Goal: Information Seeking & Learning: Compare options

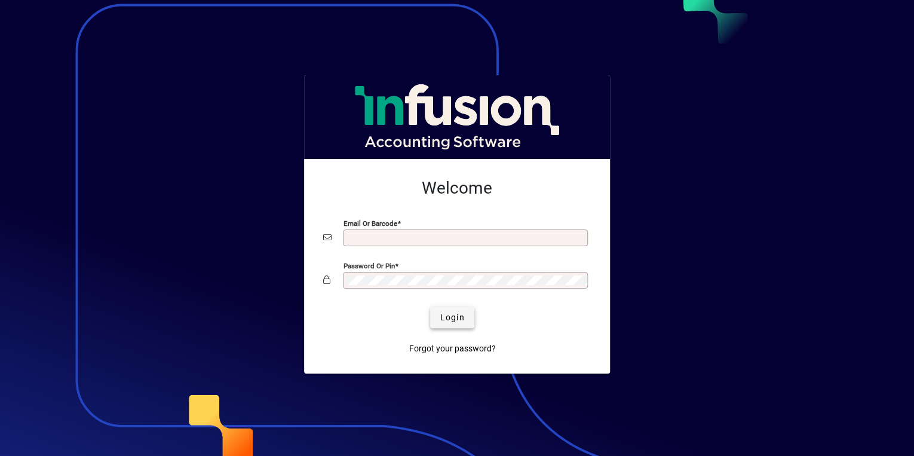
type input "**********"
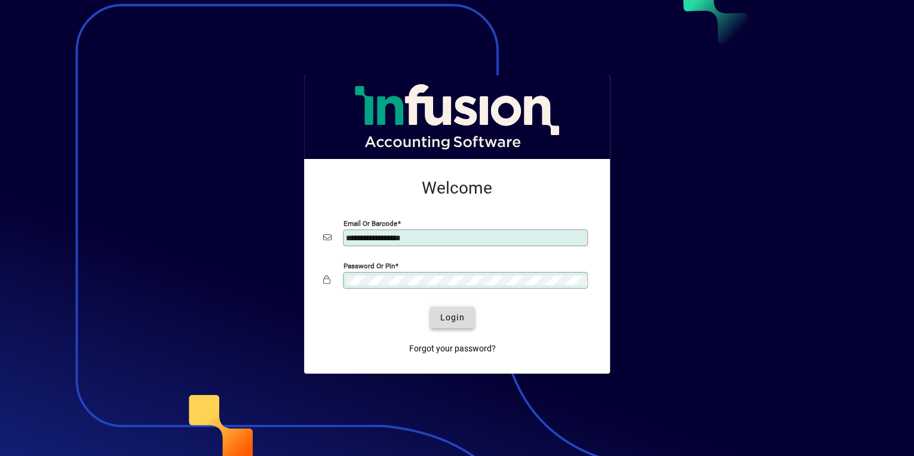
click at [456, 314] on span "Login" at bounding box center [452, 317] width 24 height 13
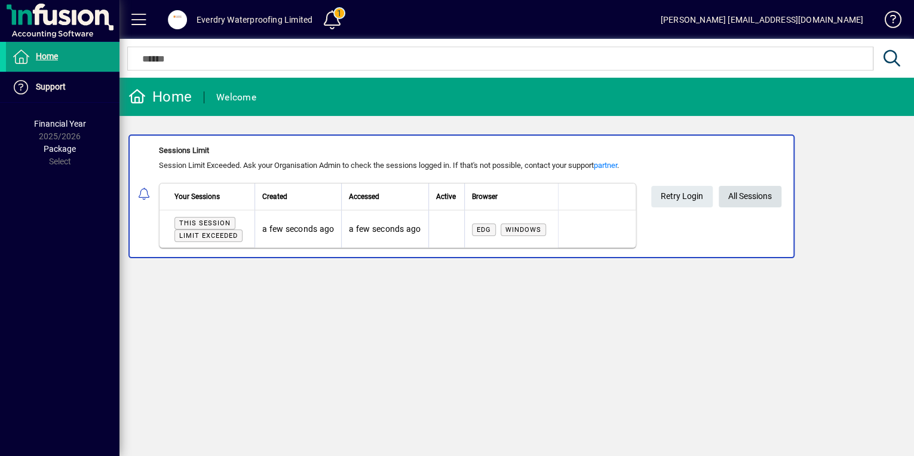
click at [759, 202] on span "All Sessions" at bounding box center [750, 196] width 44 height 20
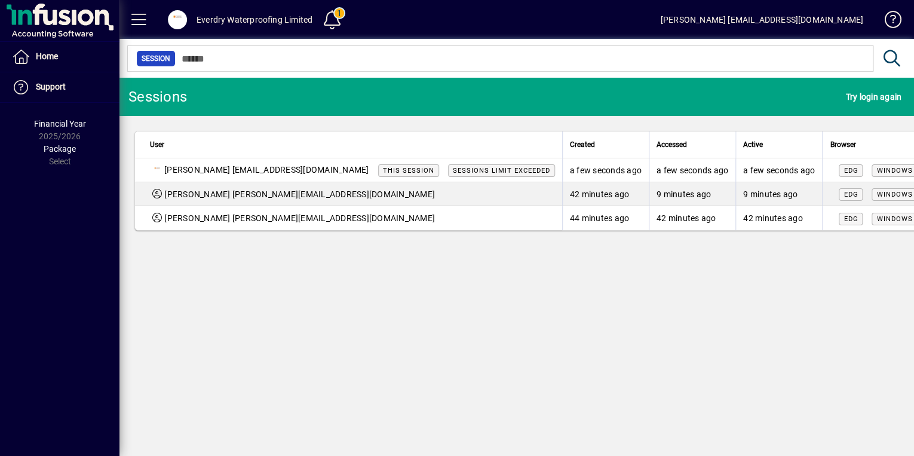
click at [812, 248] on span "Logout" at bounding box center [824, 248] width 100 height 14
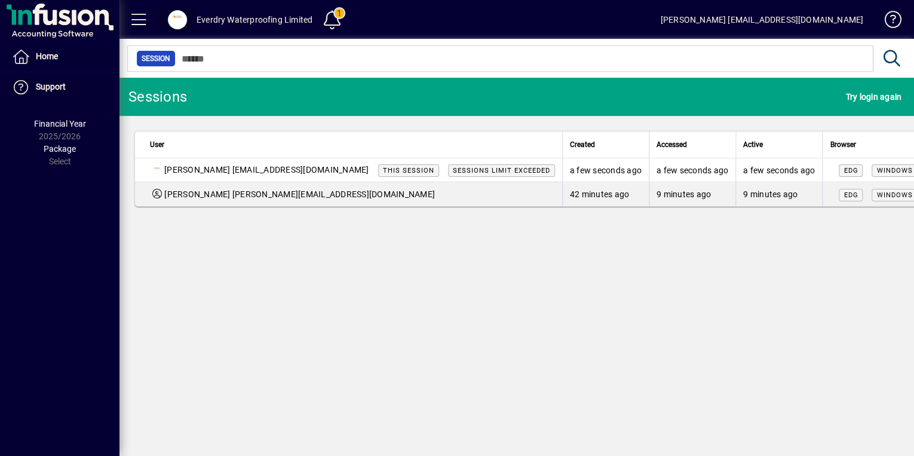
click at [195, 17] on span at bounding box center [177, 19] width 38 height 29
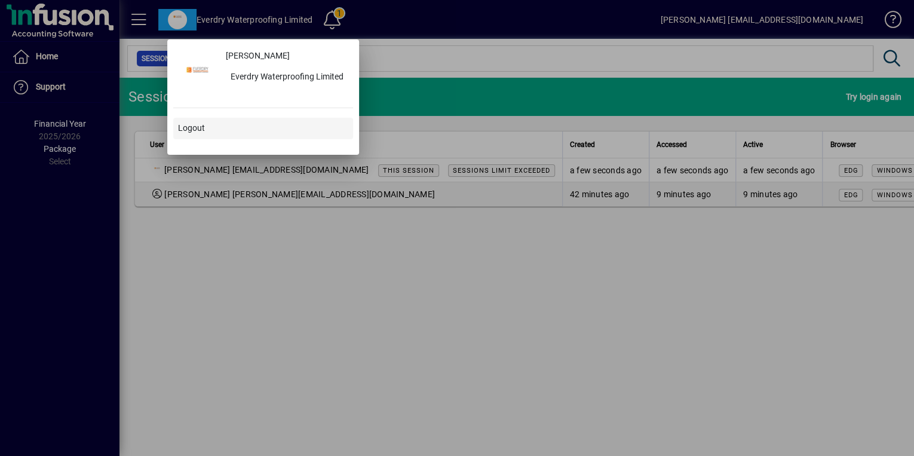
click at [200, 122] on span "Logout" at bounding box center [191, 128] width 27 height 13
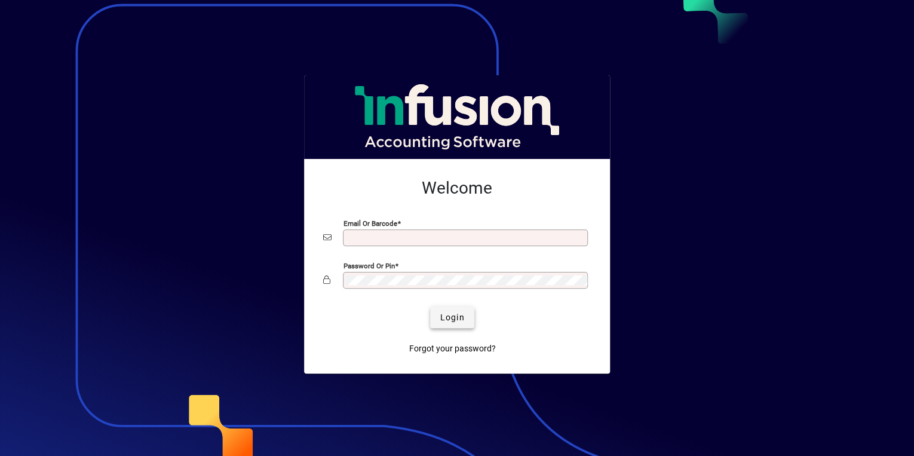
type input "**********"
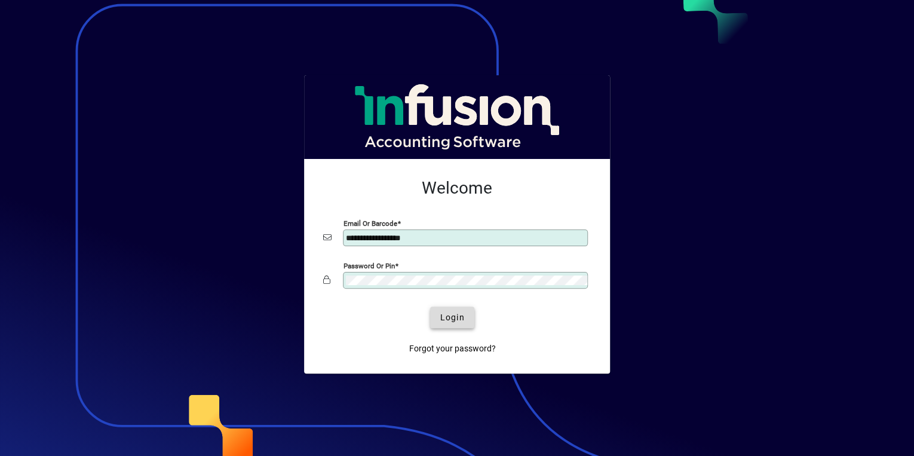
click at [454, 313] on span "Login" at bounding box center [452, 317] width 24 height 13
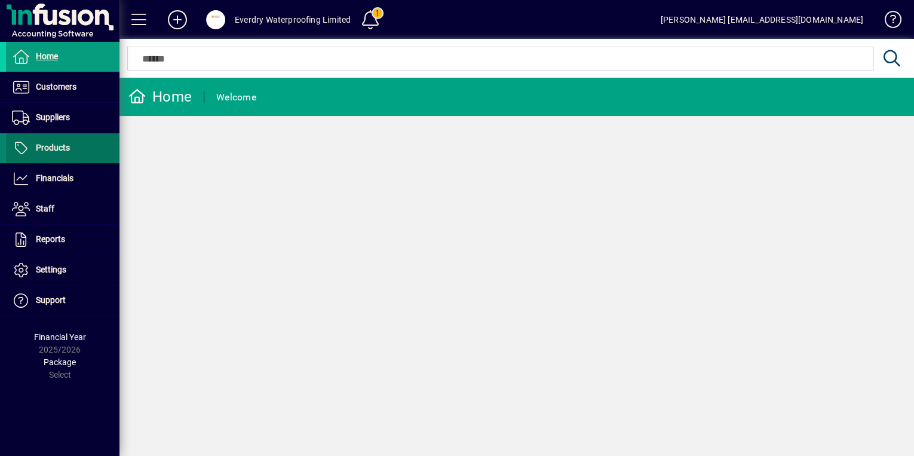
click at [84, 140] on span at bounding box center [62, 148] width 113 height 29
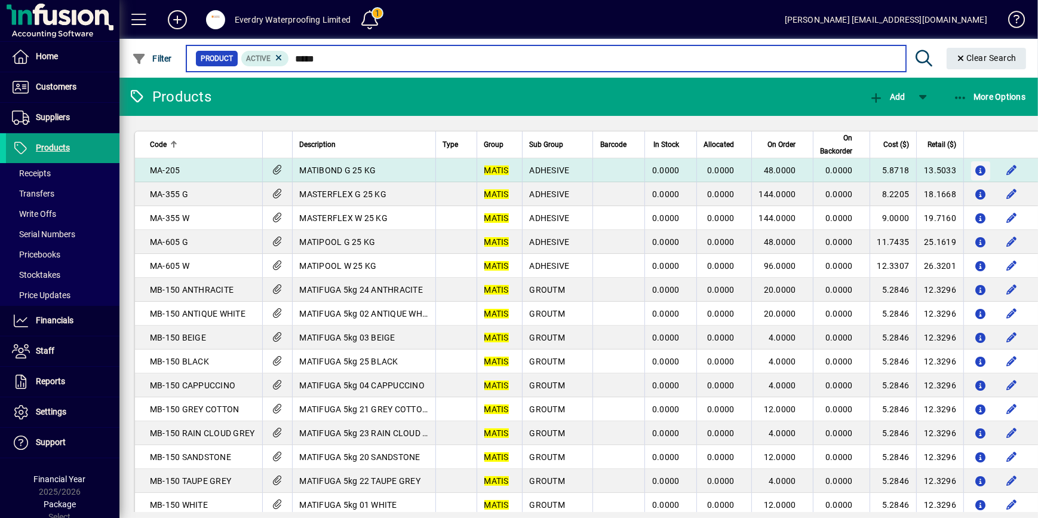
type input "*****"
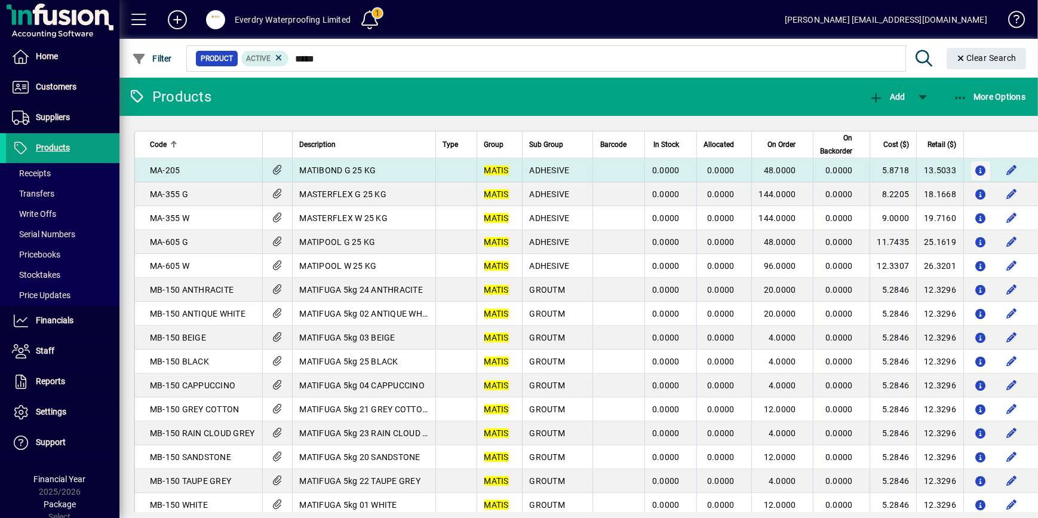
click at [913, 170] on icon "button" at bounding box center [981, 171] width 13 height 10
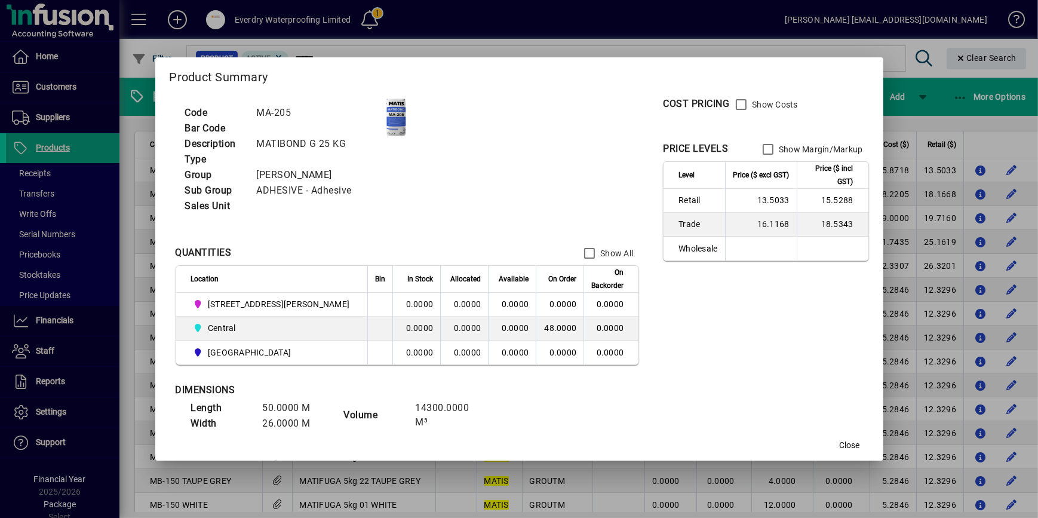
click at [730, 200] on td "13.5033" at bounding box center [761, 201] width 72 height 24
click at [734, 201] on td "13.5033" at bounding box center [761, 201] width 72 height 24
drag, startPoint x: 734, startPoint y: 201, endPoint x: 711, endPoint y: 201, distance: 22.1
click at [725, 201] on td "13.5033" at bounding box center [761, 201] width 72 height 24
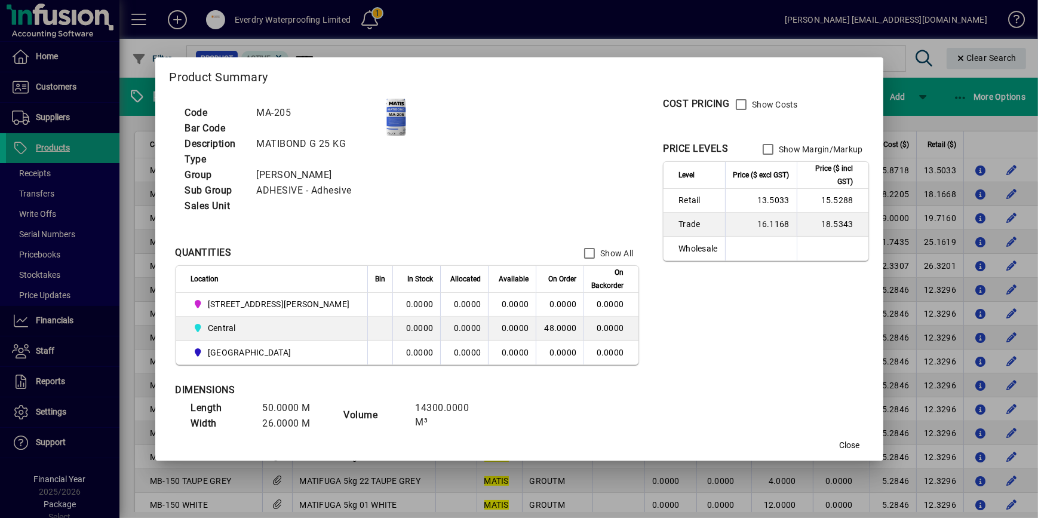
copy td "13.50"
click at [913, 161] on div at bounding box center [519, 259] width 1038 height 518
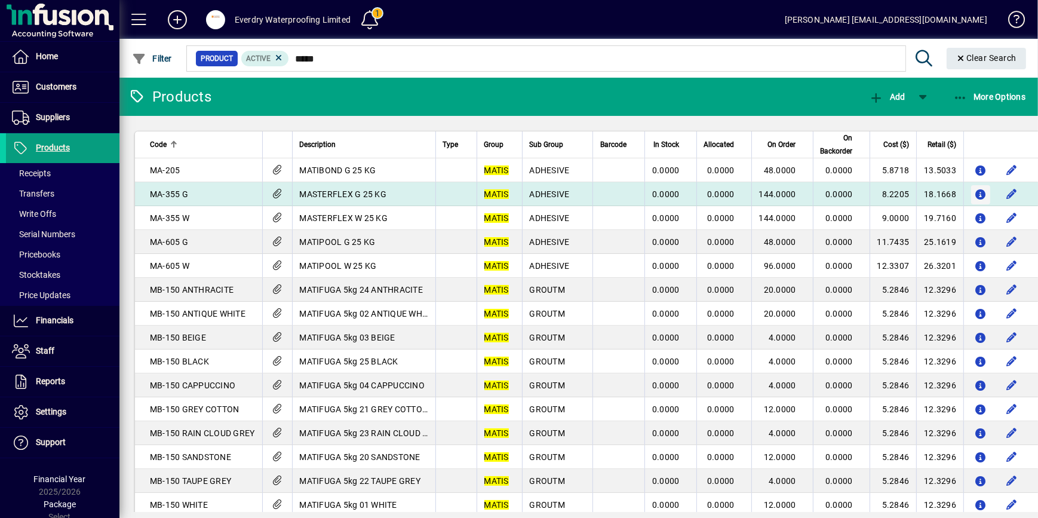
click at [913, 193] on icon "button" at bounding box center [981, 195] width 13 height 10
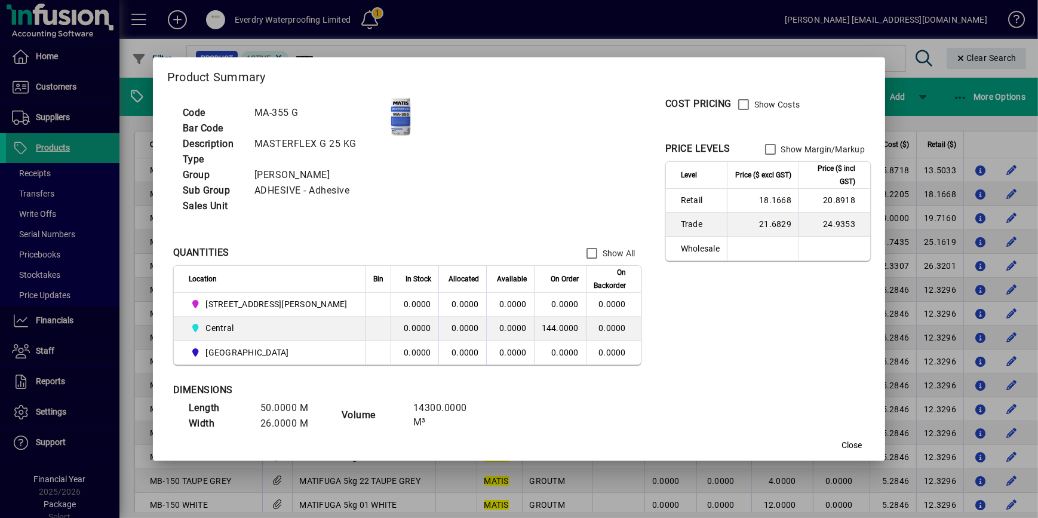
click at [735, 202] on td "18.1668" at bounding box center [763, 201] width 72 height 24
click at [735, 201] on td "18.1668" at bounding box center [763, 201] width 72 height 24
click at [735, 197] on td "18.1668" at bounding box center [763, 201] width 72 height 24
drag, startPoint x: 738, startPoint y: 198, endPoint x: 690, endPoint y: 197, distance: 47.8
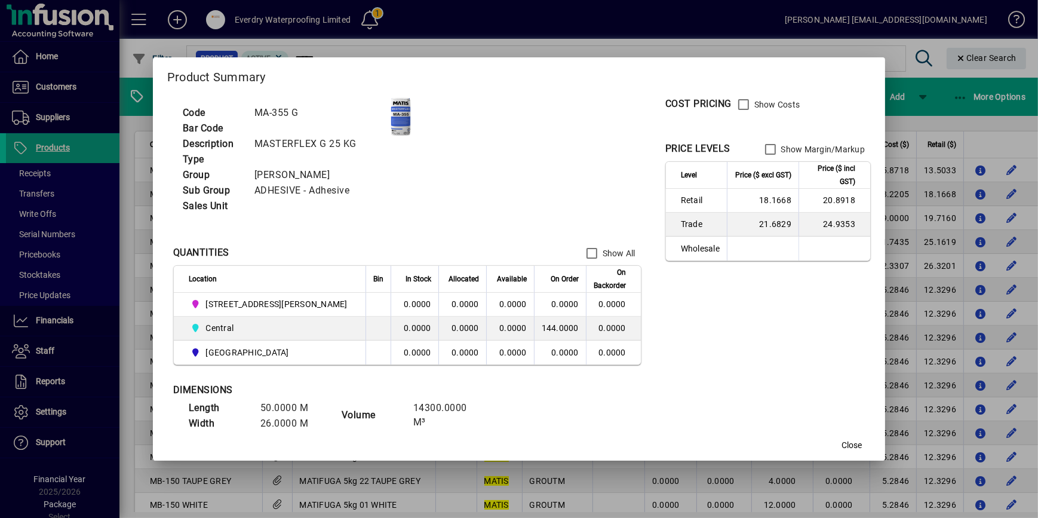
click at [727, 197] on td "18.1668" at bounding box center [763, 201] width 72 height 24
copy td "18.16"
click at [842, 445] on span "Close" at bounding box center [852, 445] width 20 height 13
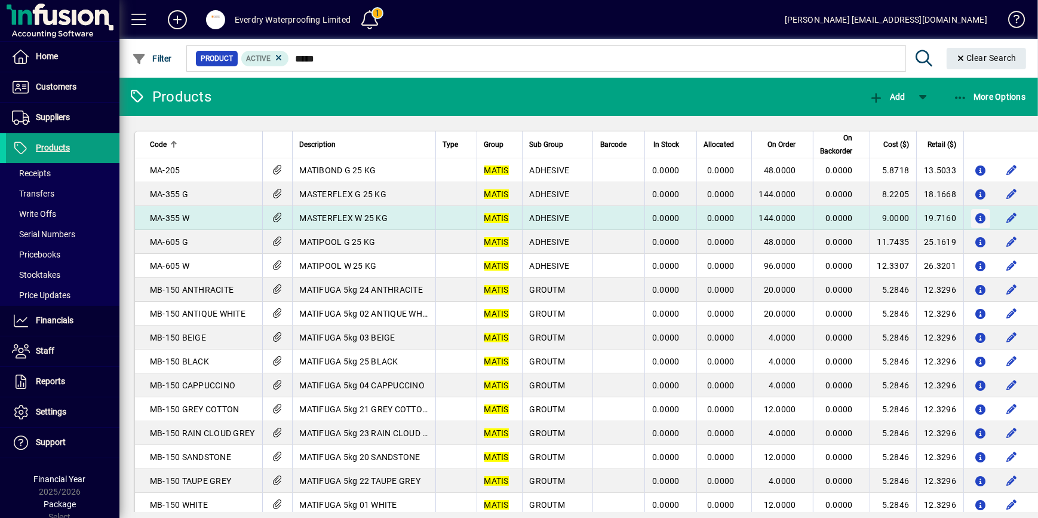
click at [913, 221] on icon "button" at bounding box center [981, 219] width 13 height 10
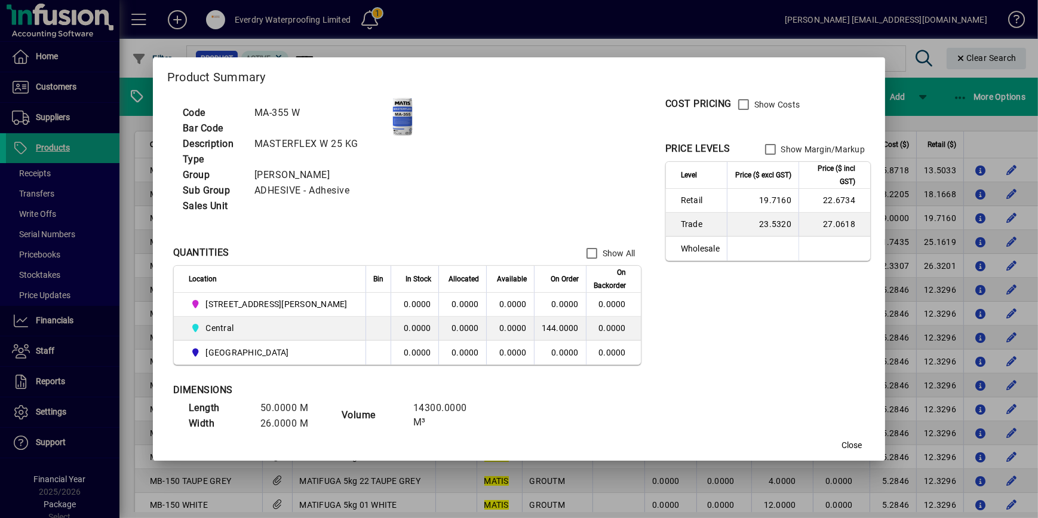
click at [734, 202] on td "19.7160" at bounding box center [763, 201] width 72 height 24
click at [737, 203] on td "19.7160" at bounding box center [763, 201] width 72 height 24
click at [733, 200] on td "19.7160" at bounding box center [763, 201] width 72 height 24
click at [735, 200] on td "19.7160" at bounding box center [763, 201] width 72 height 24
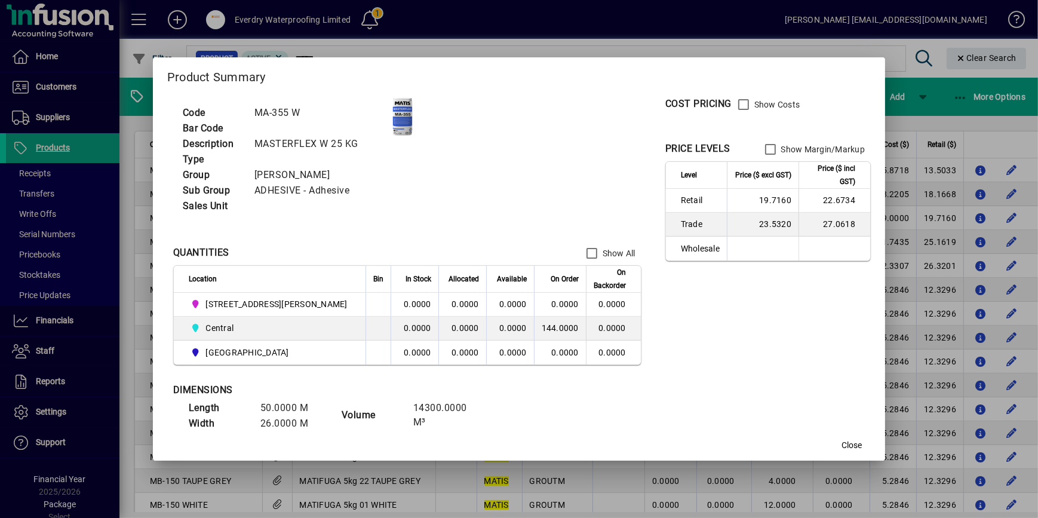
click at [735, 200] on td "19.7160" at bounding box center [763, 201] width 72 height 24
click at [735, 194] on td "19.7160" at bounding box center [763, 201] width 72 height 24
drag, startPoint x: 735, startPoint y: 198, endPoint x: 714, endPoint y: 198, distance: 20.9
click at [727, 198] on td "19.7160" at bounding box center [763, 201] width 72 height 24
copy td "19.71"
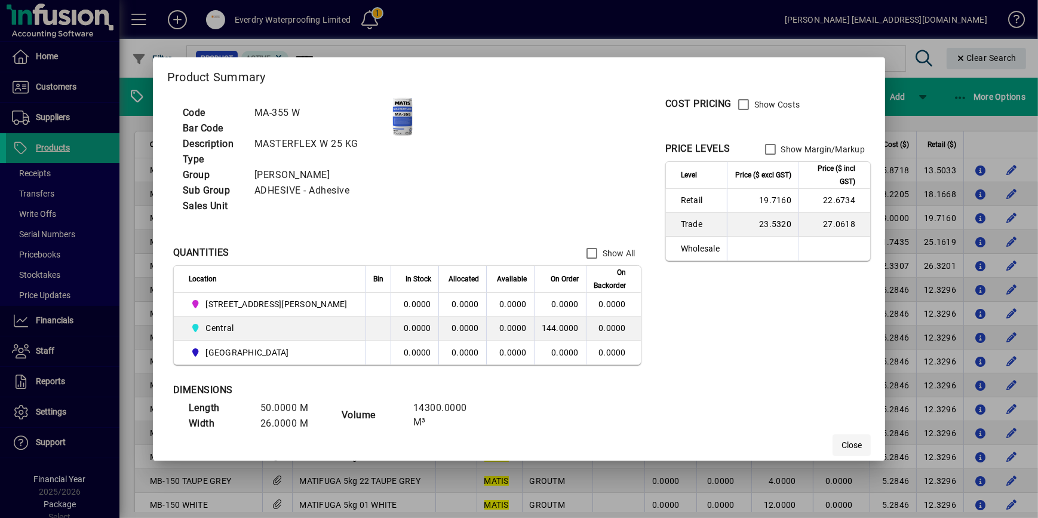
click at [842, 450] on span "Close" at bounding box center [852, 445] width 20 height 13
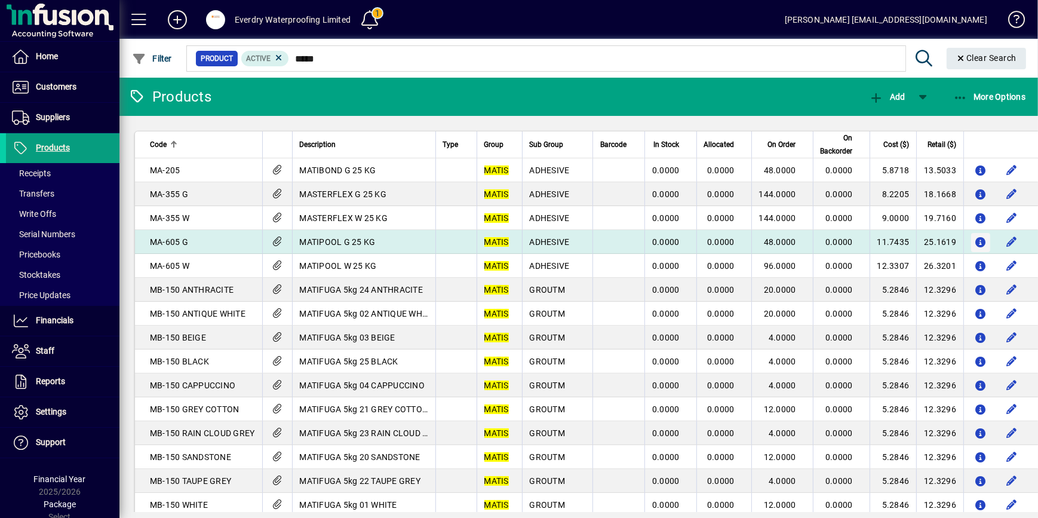
click at [913, 239] on icon "button" at bounding box center [981, 243] width 13 height 10
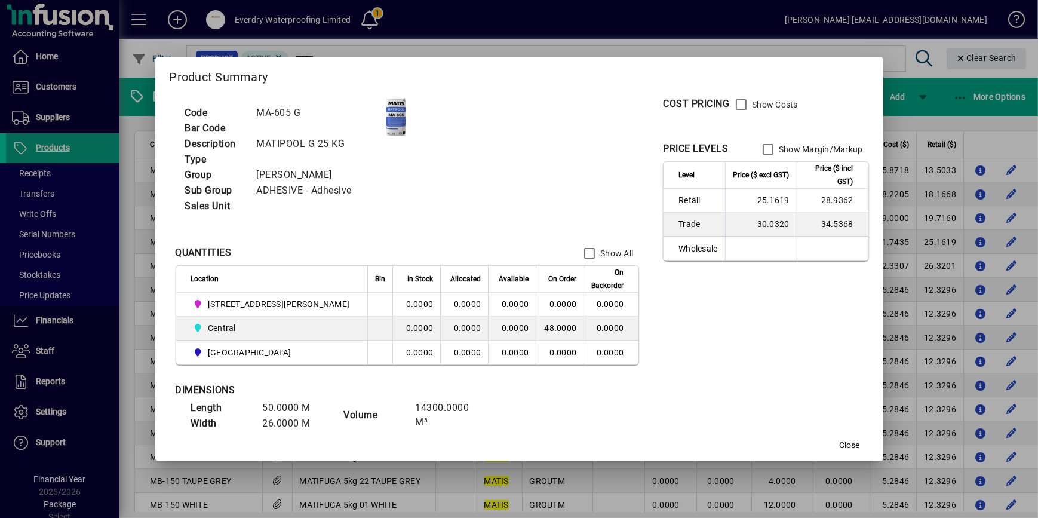
click at [727, 205] on td "25.1619" at bounding box center [761, 201] width 72 height 24
click at [735, 203] on td "25.1619" at bounding box center [761, 201] width 72 height 24
click at [735, 198] on td "25.1619" at bounding box center [761, 201] width 72 height 24
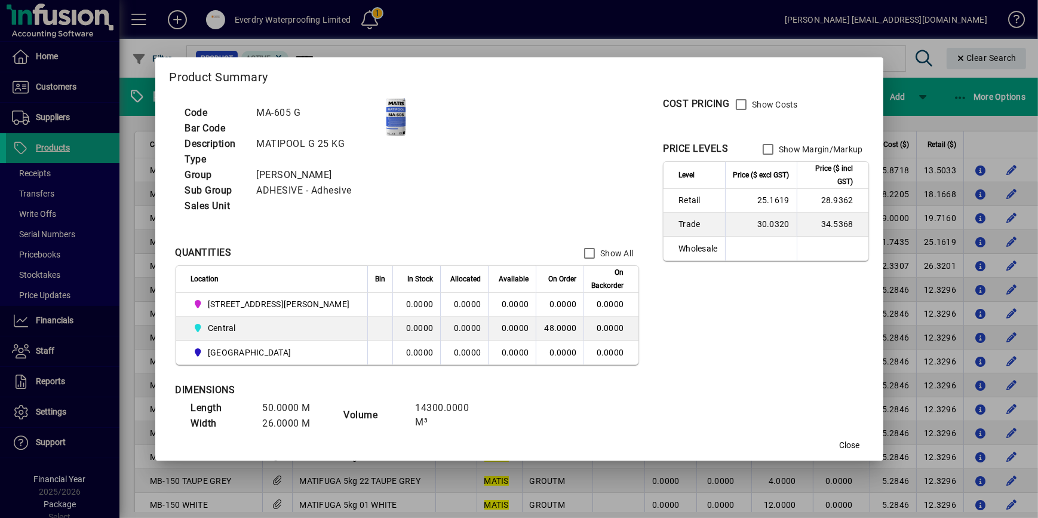
drag, startPoint x: 735, startPoint y: 198, endPoint x: 720, endPoint y: 198, distance: 14.9
click at [725, 198] on td "25.1619" at bounding box center [761, 201] width 72 height 24
drag, startPoint x: 720, startPoint y: 198, endPoint x: 729, endPoint y: 198, distance: 9.0
click at [729, 198] on td "25.1619" at bounding box center [761, 201] width 72 height 24
drag, startPoint x: 735, startPoint y: 198, endPoint x: 705, endPoint y: 202, distance: 29.6
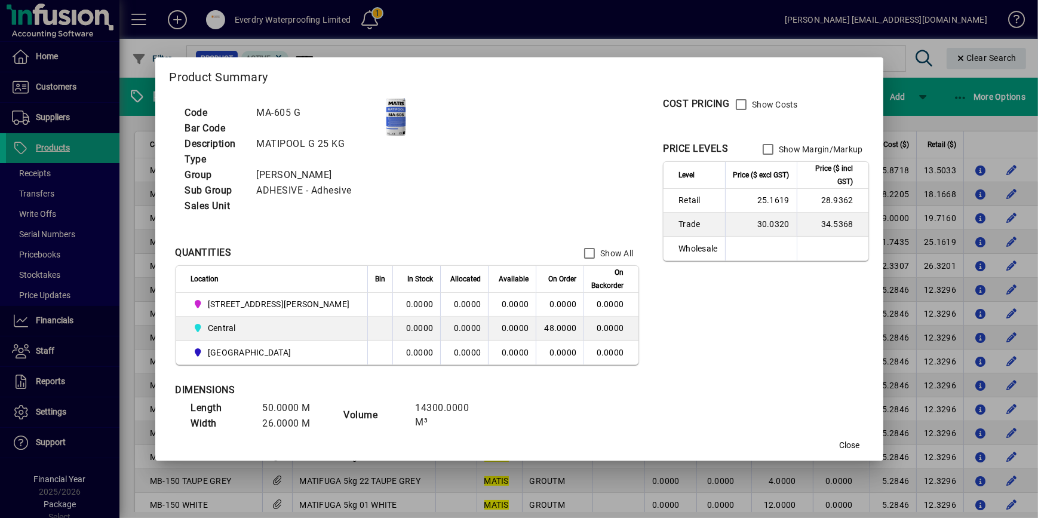
click at [725, 202] on td "25.1619" at bounding box center [761, 201] width 72 height 24
copy td "25.16"
click at [840, 439] on span "Close" at bounding box center [850, 445] width 20 height 13
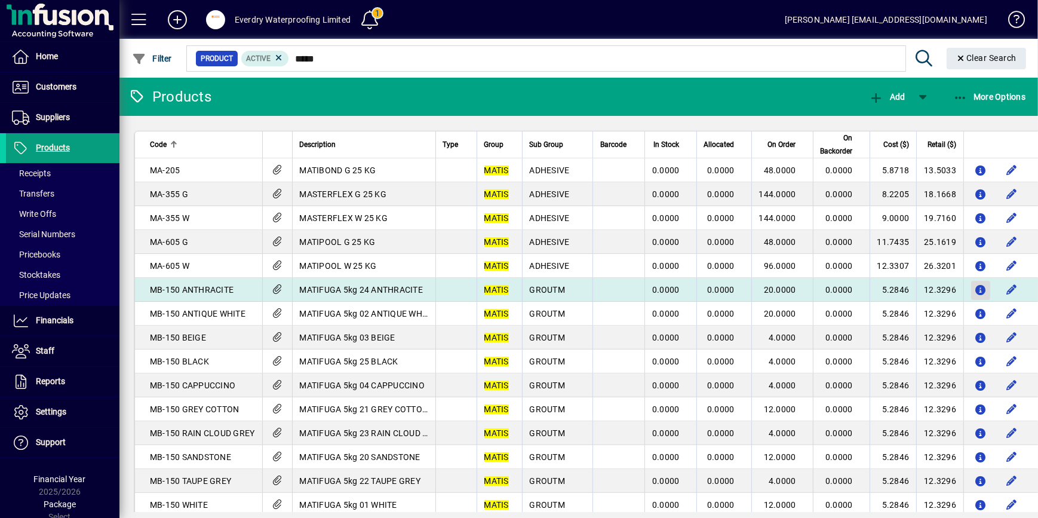
click at [913, 290] on icon "button" at bounding box center [981, 291] width 13 height 10
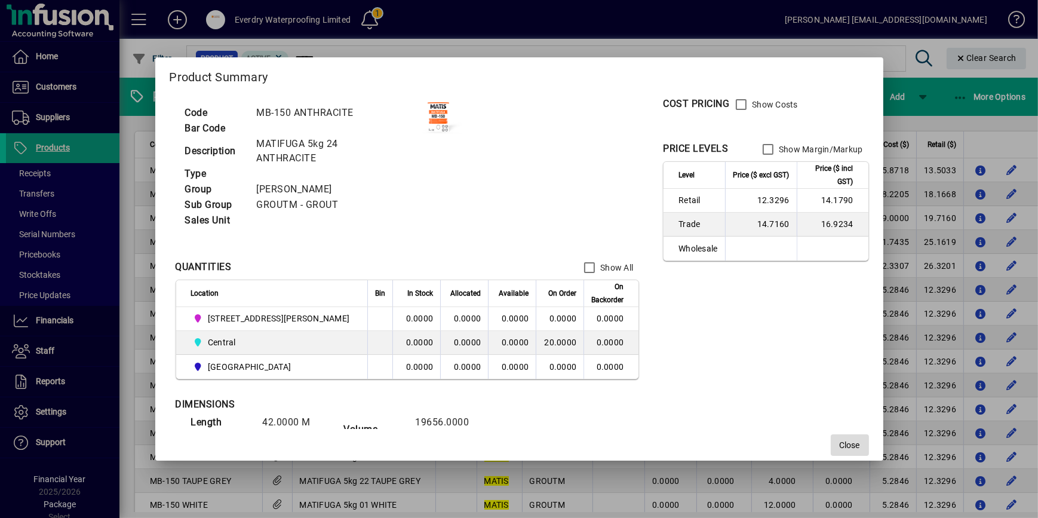
click at [831, 452] on span "button" at bounding box center [850, 445] width 38 height 29
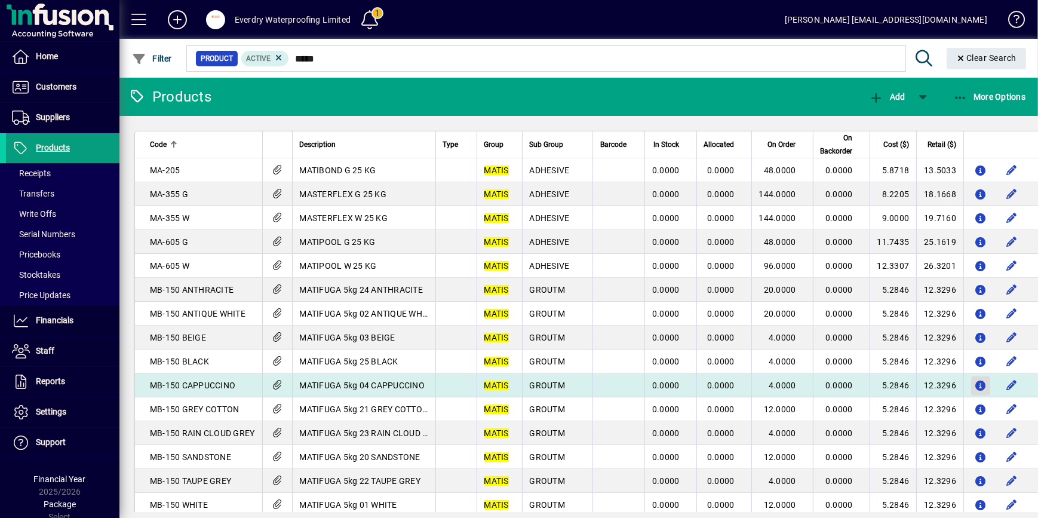
click at [913, 388] on icon "button" at bounding box center [981, 386] width 13 height 10
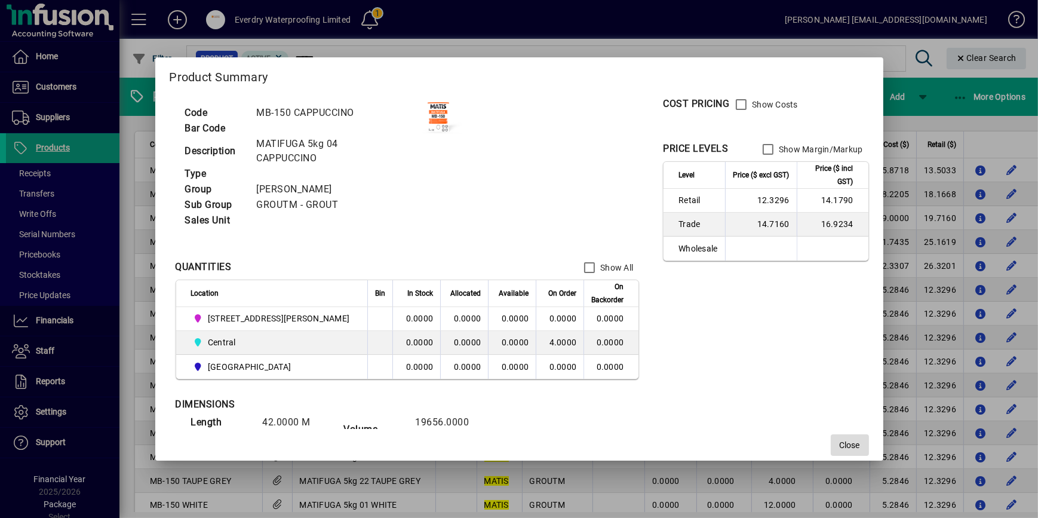
click at [840, 442] on span "Close" at bounding box center [850, 445] width 20 height 13
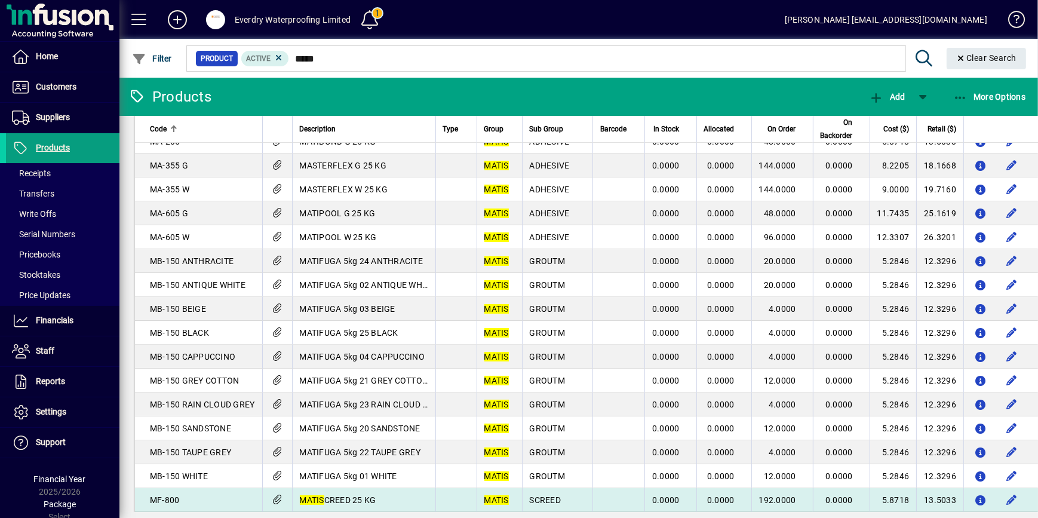
scroll to position [54, 0]
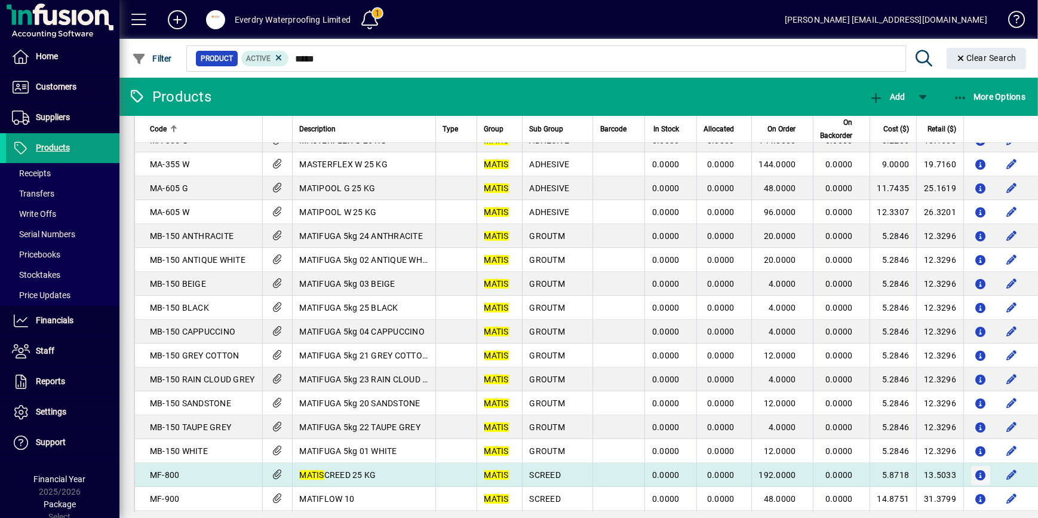
click at [913, 455] on icon "button" at bounding box center [981, 476] width 13 height 10
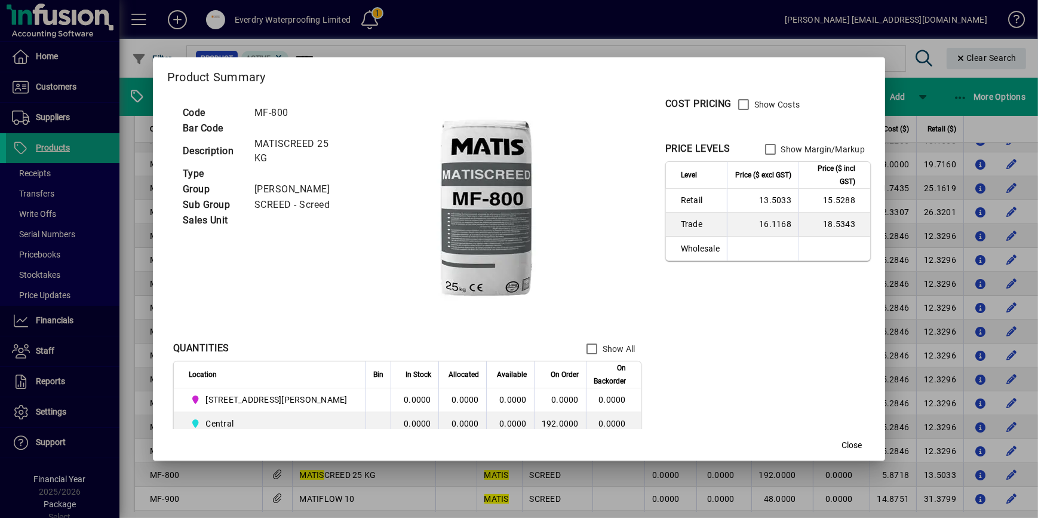
click at [733, 206] on td "13.5033" at bounding box center [763, 201] width 72 height 24
click at [734, 205] on td "13.5033" at bounding box center [763, 201] width 72 height 24
click at [736, 202] on td "13.5033" at bounding box center [763, 201] width 72 height 24
click at [736, 200] on td "13.5033" at bounding box center [763, 201] width 72 height 24
drag, startPoint x: 736, startPoint y: 200, endPoint x: 724, endPoint y: 202, distance: 12.3
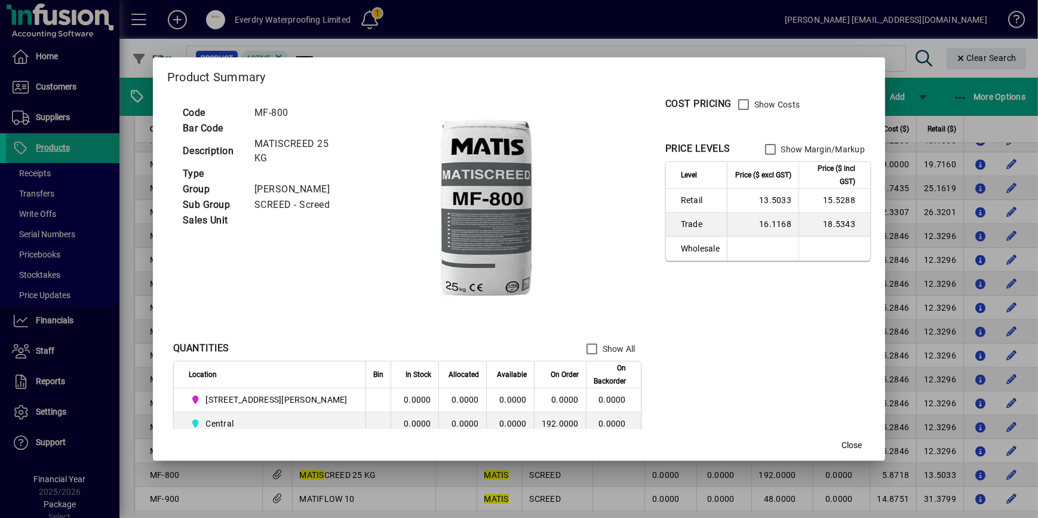
click at [727, 202] on td "13.5033" at bounding box center [763, 201] width 72 height 24
drag, startPoint x: 715, startPoint y: 200, endPoint x: 735, endPoint y: 202, distance: 19.9
click at [735, 202] on td "13.5033" at bounding box center [763, 201] width 72 height 24
copy td "13.50"
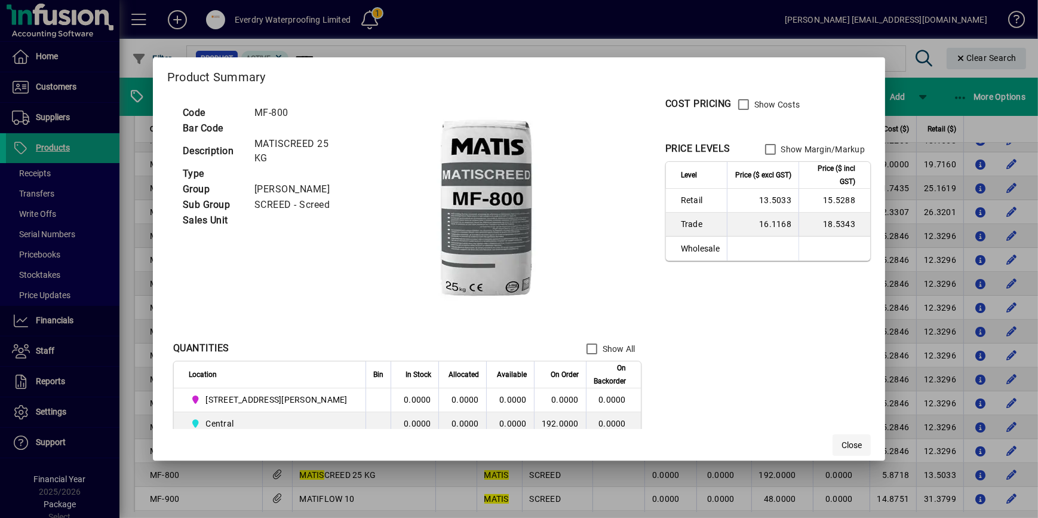
click at [842, 449] on span "Close" at bounding box center [852, 445] width 20 height 13
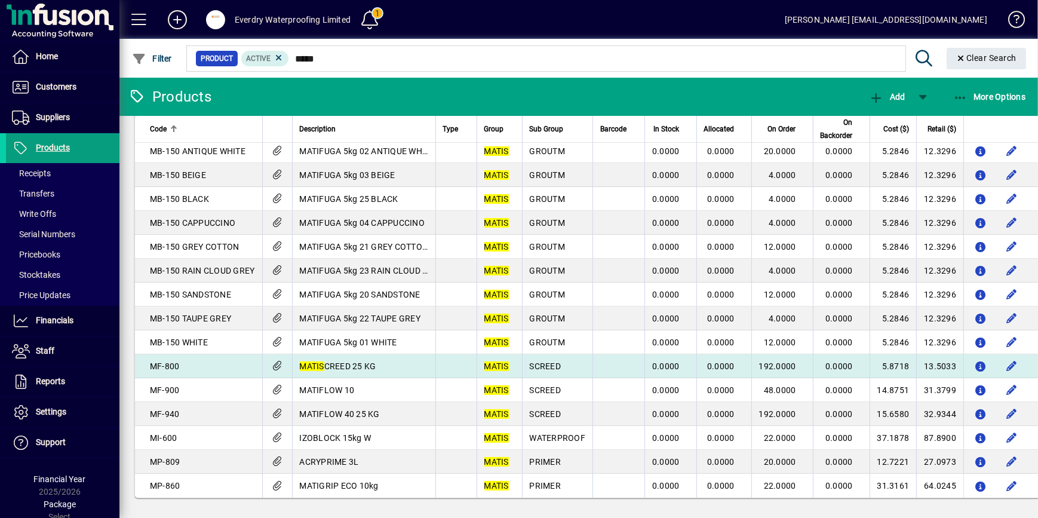
scroll to position [163, 0]
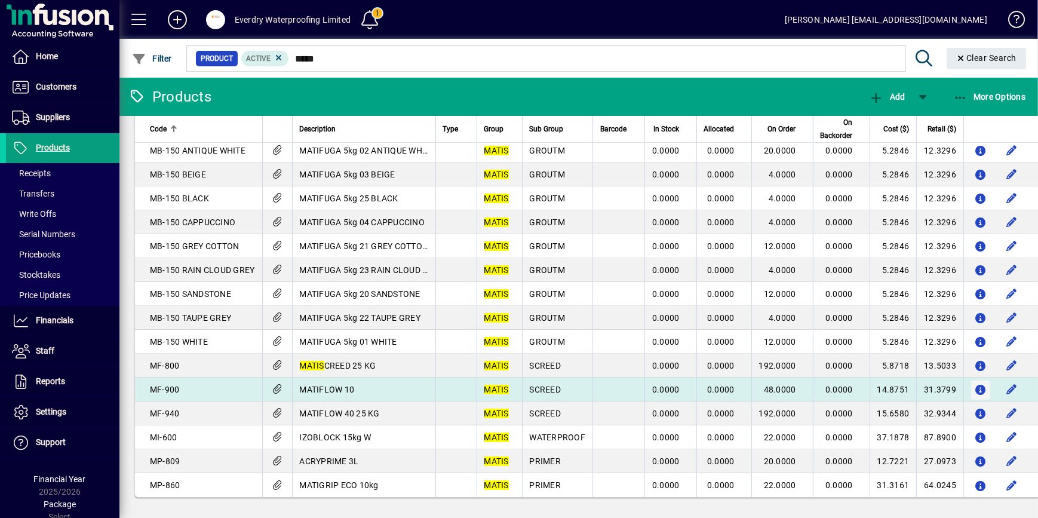
click at [913, 388] on icon "button" at bounding box center [981, 390] width 13 height 10
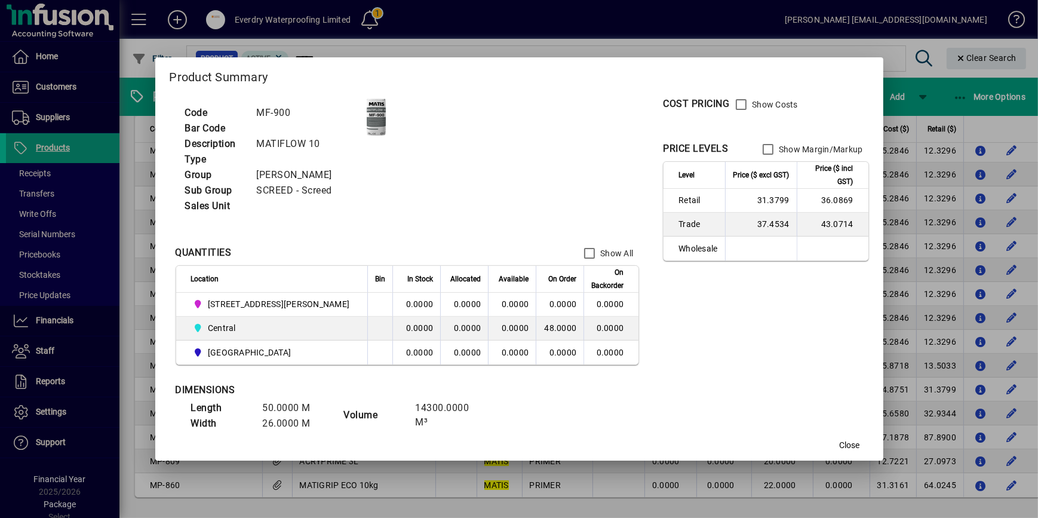
click at [726, 201] on td "31.3799" at bounding box center [761, 201] width 72 height 24
click at [730, 203] on td "31.3799" at bounding box center [761, 201] width 72 height 24
click at [744, 209] on td "31.3799" at bounding box center [761, 201] width 72 height 24
click at [728, 200] on td "31.3799" at bounding box center [761, 201] width 72 height 24
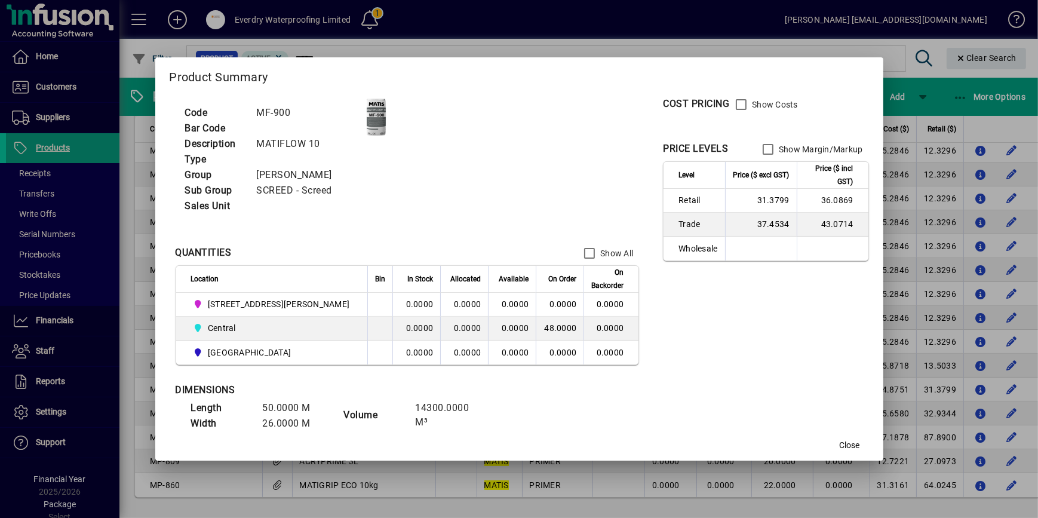
click at [735, 201] on td "31.3799" at bounding box center [761, 201] width 72 height 24
click at [731, 201] on td "31.3799" at bounding box center [761, 201] width 72 height 24
click at [725, 200] on td "31.3799" at bounding box center [761, 201] width 72 height 24
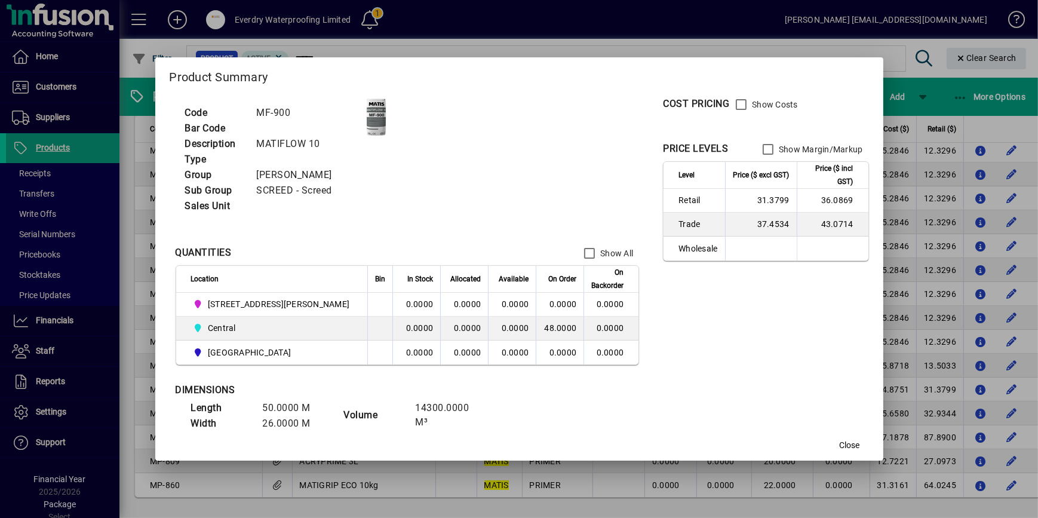
click at [879, 246] on div at bounding box center [519, 259] width 1038 height 518
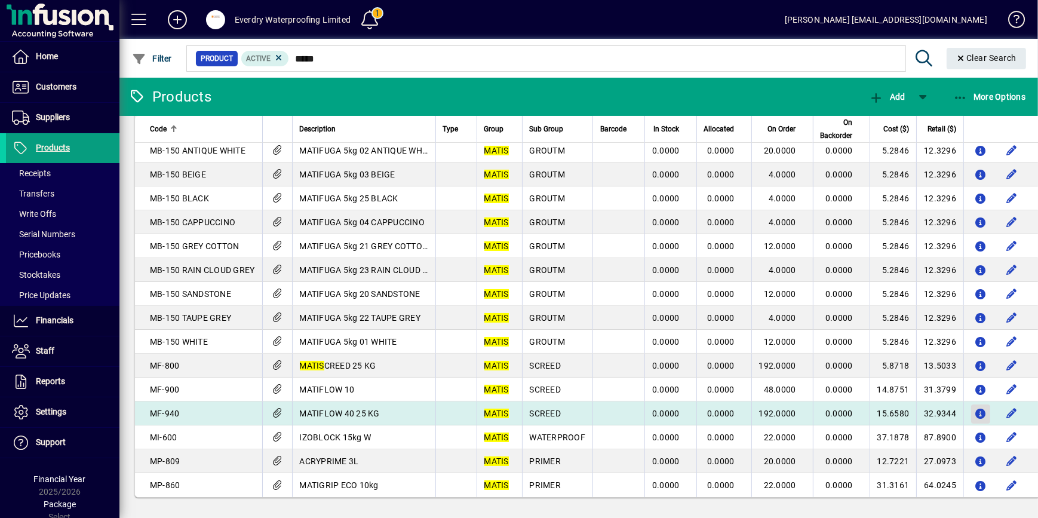
click at [913, 415] on icon "button" at bounding box center [981, 414] width 13 height 10
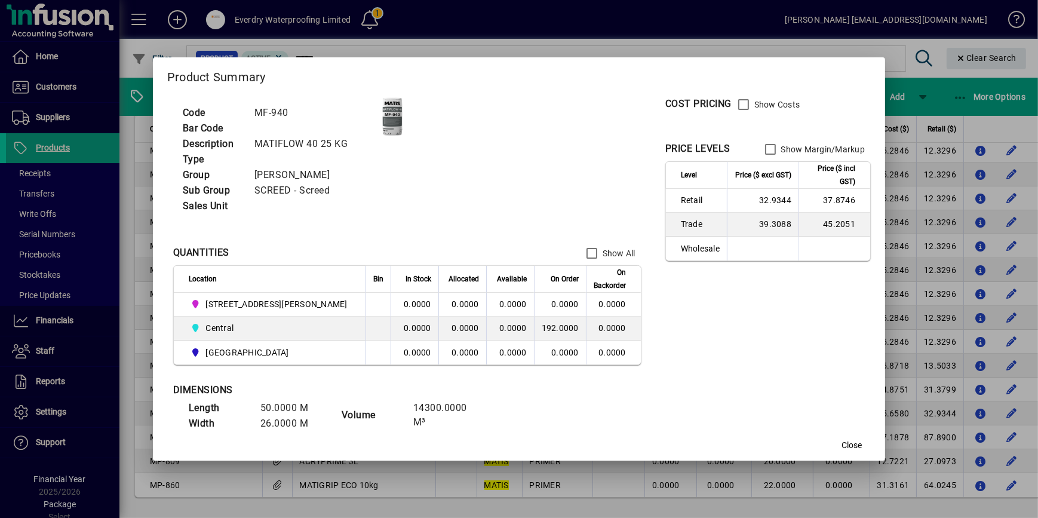
click at [890, 352] on div at bounding box center [519, 259] width 1038 height 518
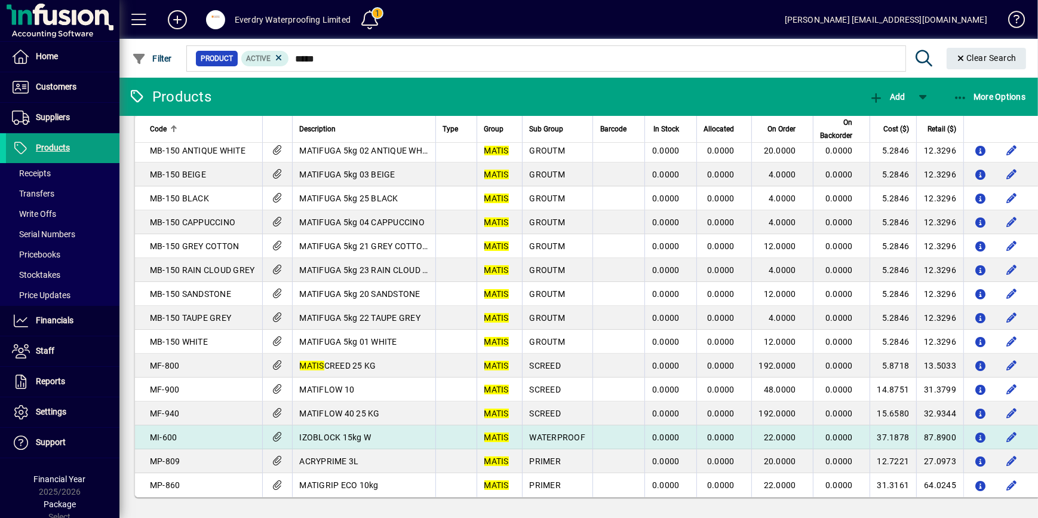
click at [913, 443] on td "87.8900" at bounding box center [939, 437] width 47 height 24
click at [913, 443] on div "Products Add More Options Code Description Type Group Sub Group Barcode In Stoc…" at bounding box center [578, 298] width 919 height 440
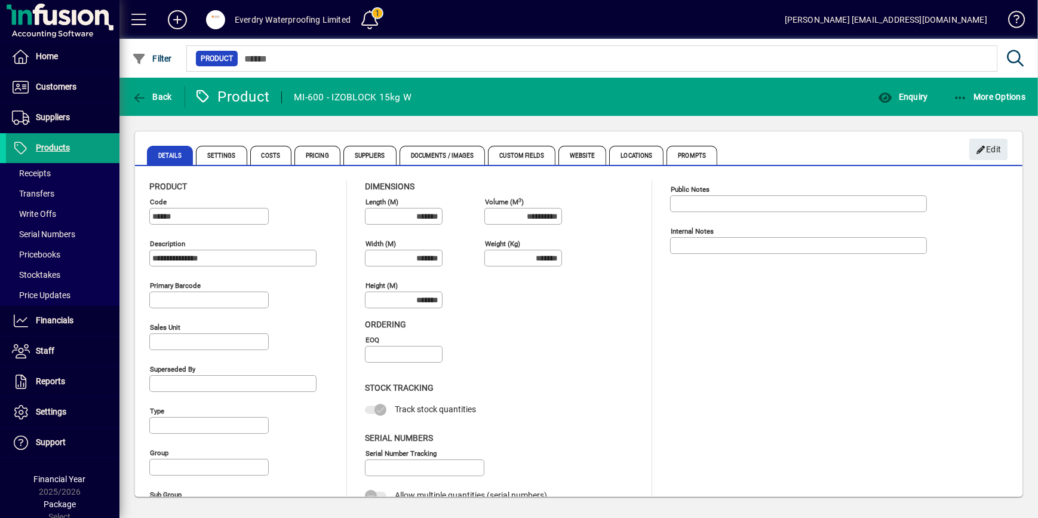
type input "**********"
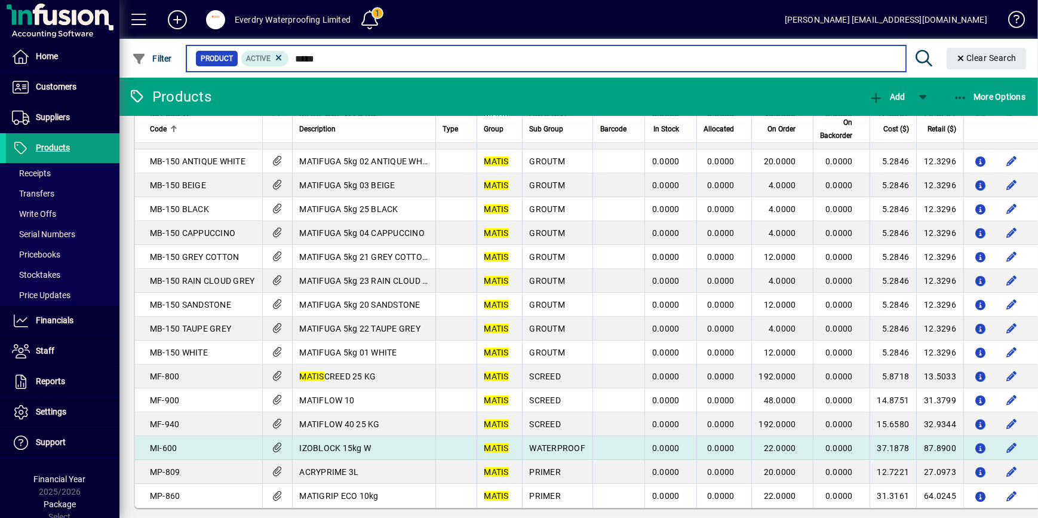
scroll to position [163, 0]
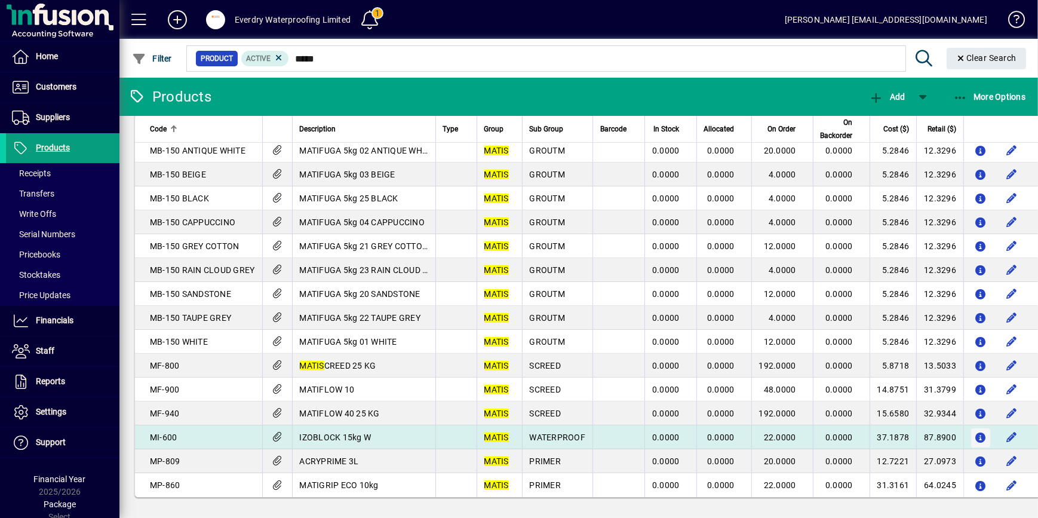
click at [913, 440] on icon "button" at bounding box center [981, 438] width 13 height 10
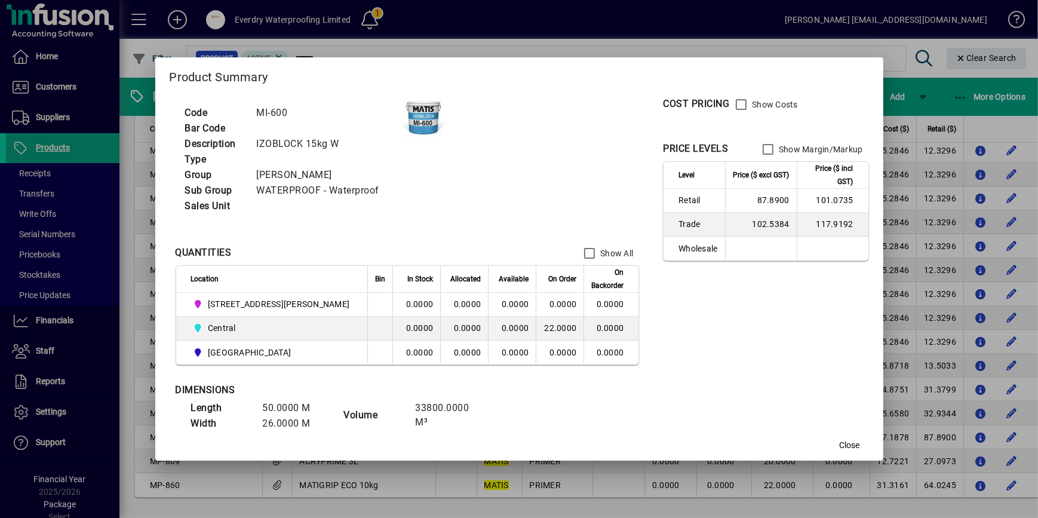
click at [840, 446] on mat-dialog-actions "Close" at bounding box center [519, 445] width 728 height 32
click at [840, 445] on span "Close" at bounding box center [850, 445] width 20 height 13
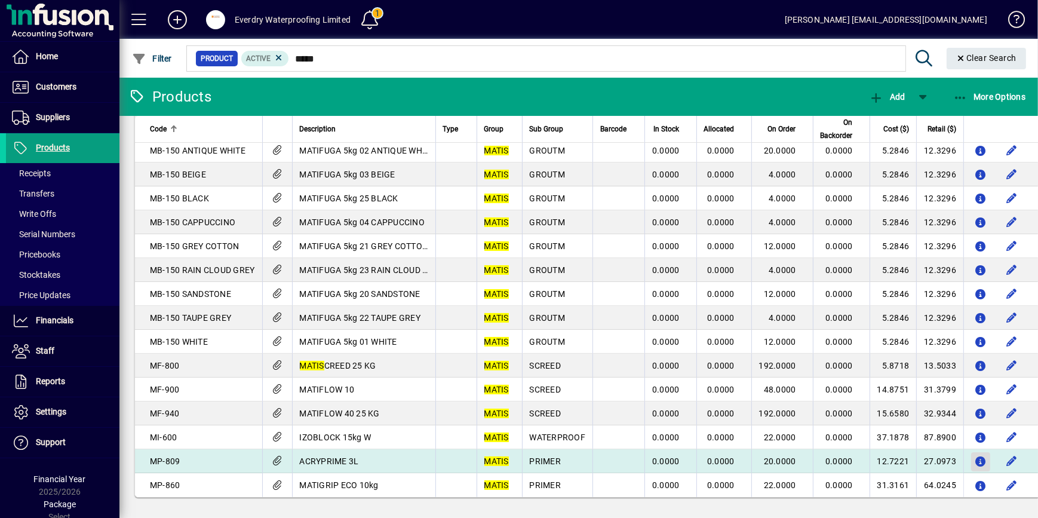
click at [913, 455] on icon "button" at bounding box center [981, 462] width 13 height 10
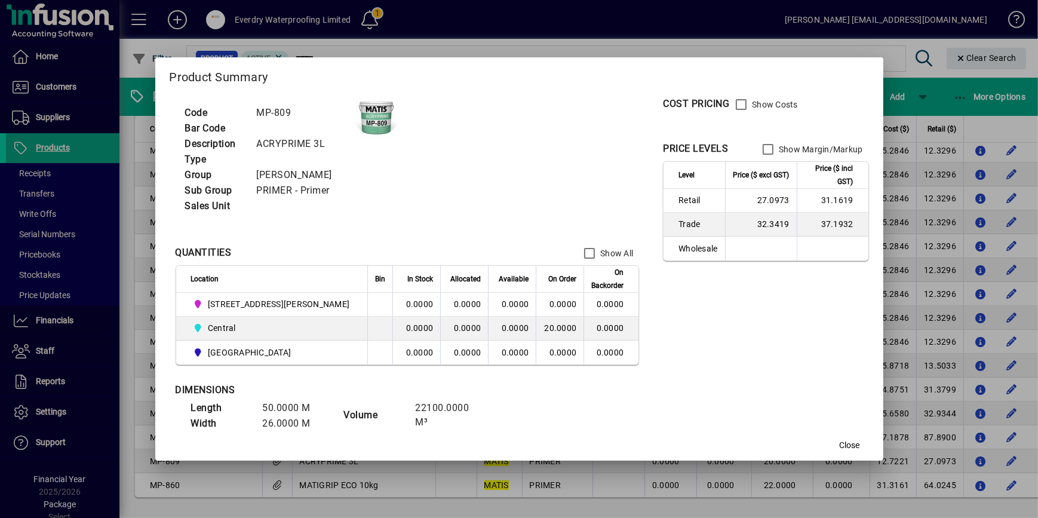
click at [725, 204] on td "27.0973" at bounding box center [761, 201] width 72 height 24
click at [725, 200] on td "27.0973" at bounding box center [761, 201] width 72 height 24
drag, startPoint x: 714, startPoint y: 200, endPoint x: 719, endPoint y: 205, distance: 7.2
click at [725, 205] on td "27.0973" at bounding box center [761, 201] width 72 height 24
click at [840, 446] on span "Close" at bounding box center [850, 445] width 20 height 13
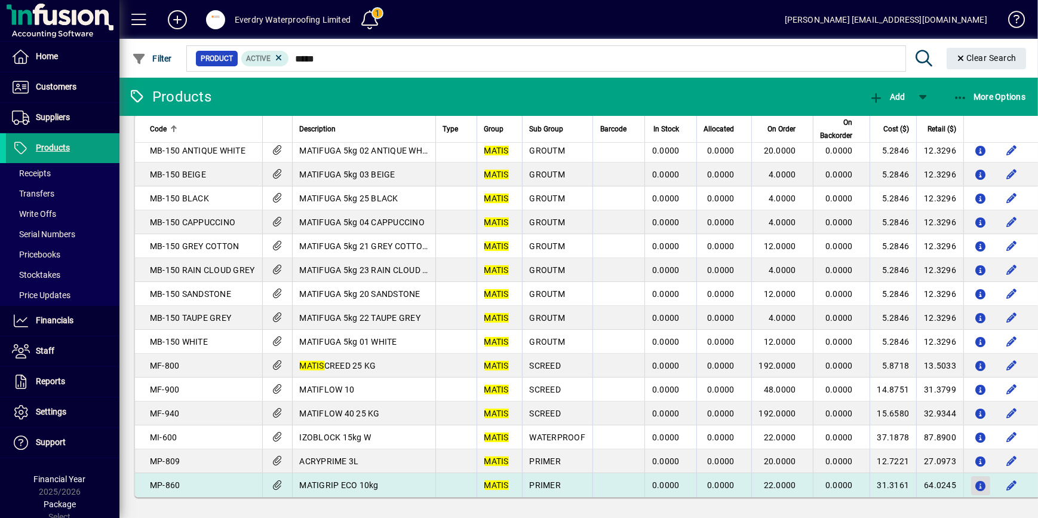
click at [913, 455] on span "button" at bounding box center [980, 485] width 19 height 29
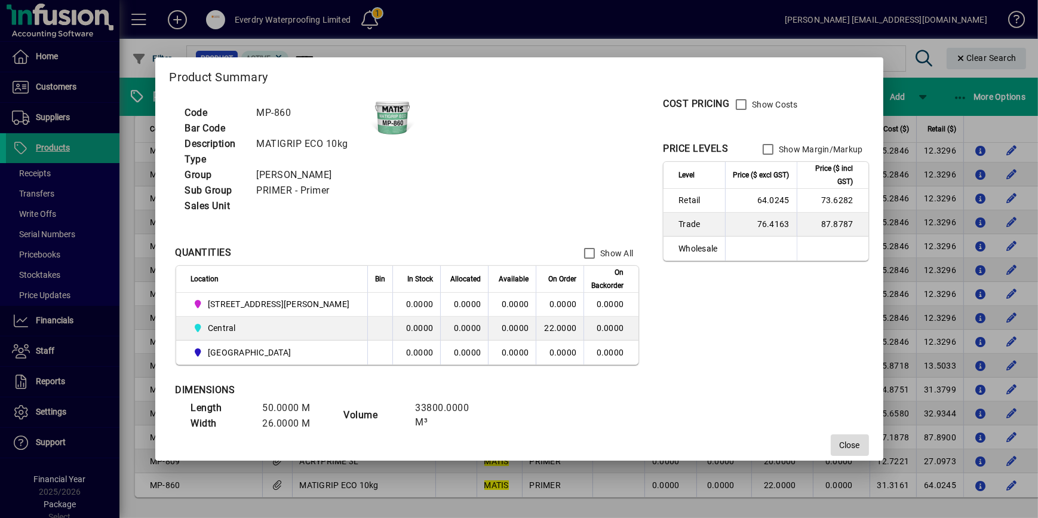
click at [840, 443] on span "Close" at bounding box center [850, 445] width 20 height 13
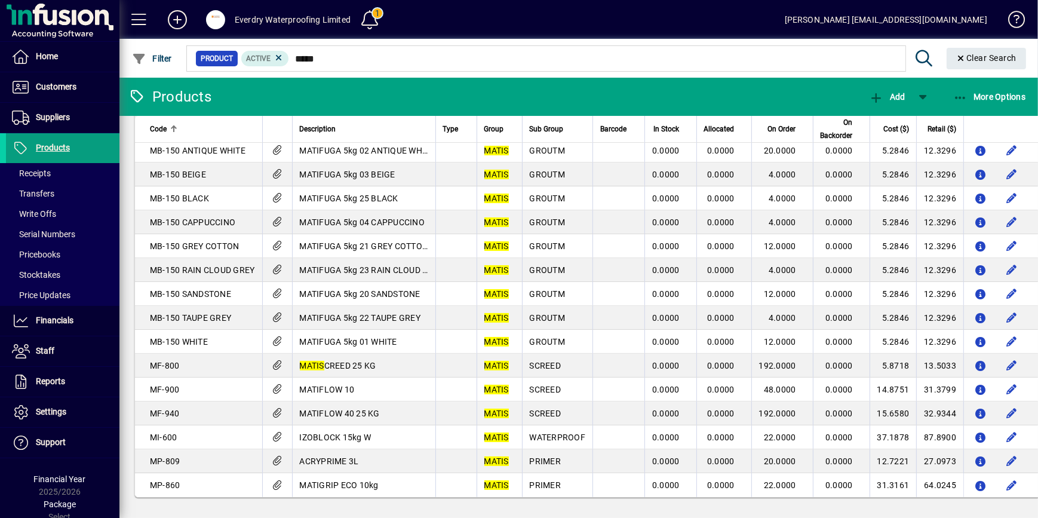
click at [335, 51] on div at bounding box center [644, 45] width 919 height 13
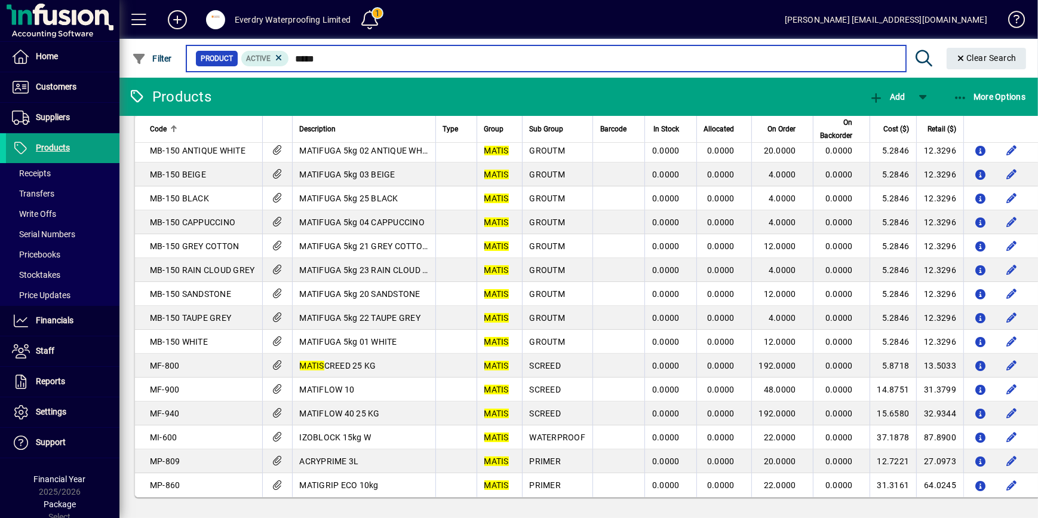
click at [325, 63] on input "*****" at bounding box center [592, 58] width 607 height 17
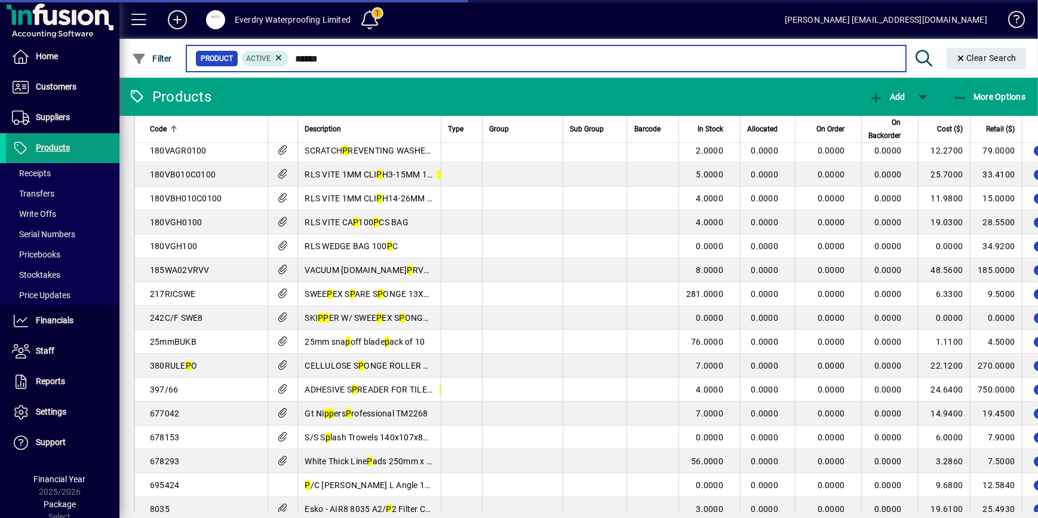
type input "******"
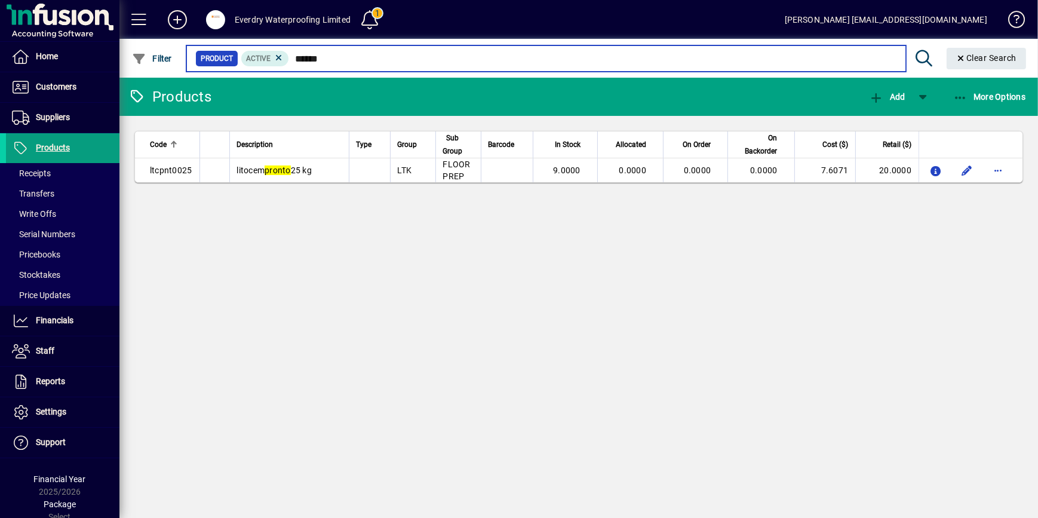
click at [303, 63] on input "******" at bounding box center [592, 58] width 607 height 17
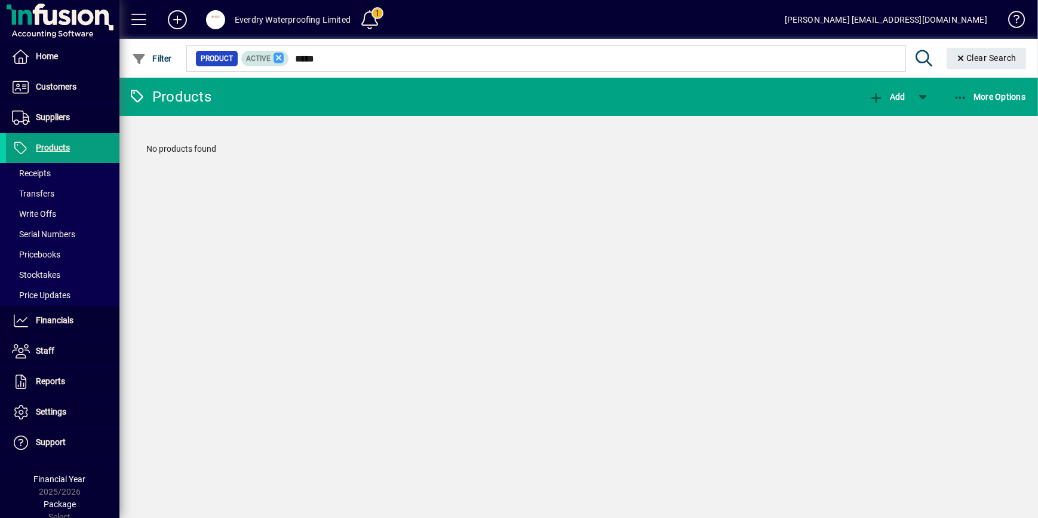
click at [279, 60] on icon at bounding box center [279, 58] width 11 height 11
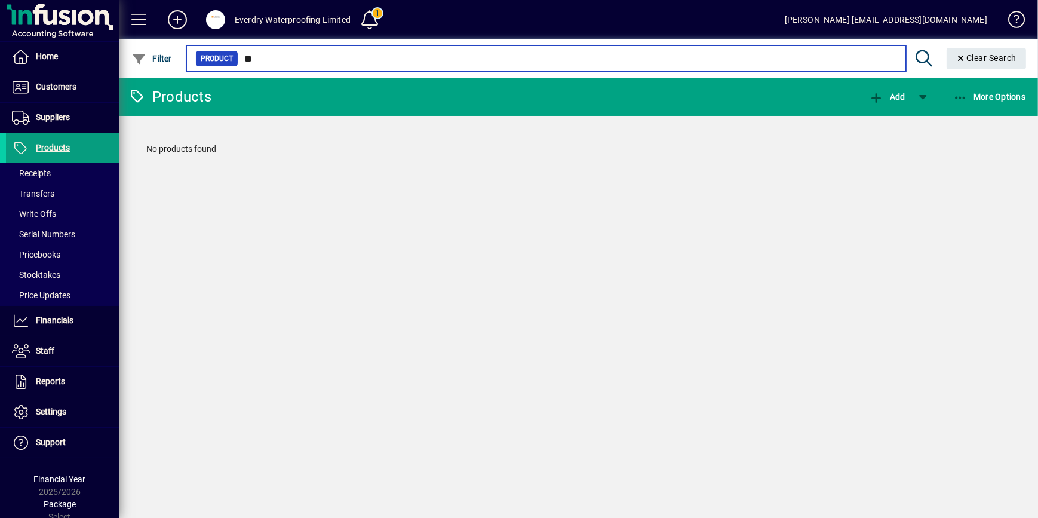
type input "*"
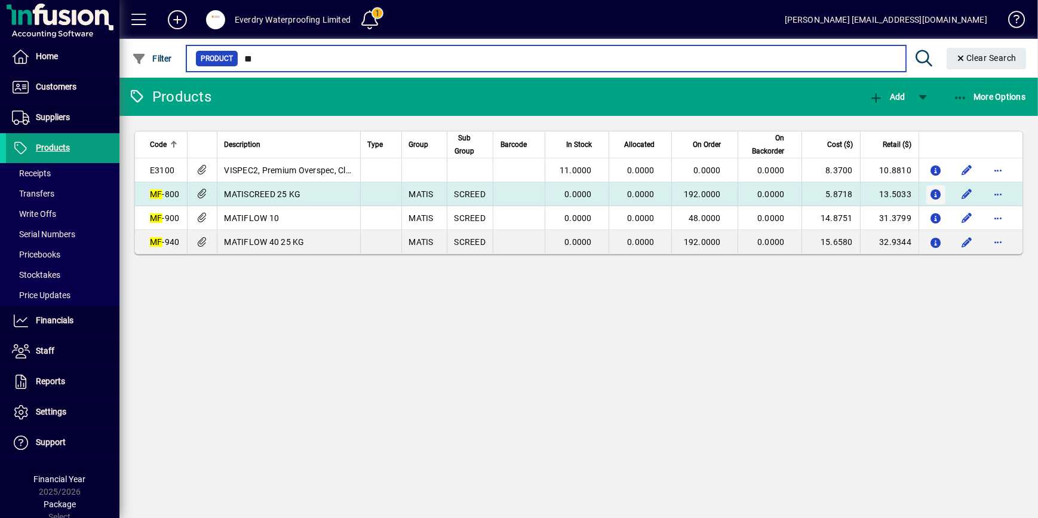
type input "**"
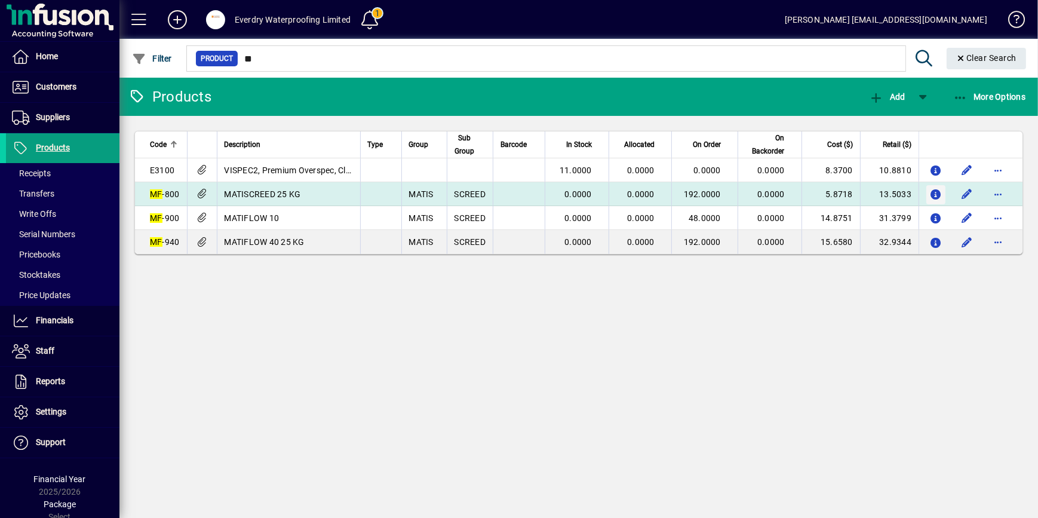
click at [913, 197] on icon "button" at bounding box center [936, 195] width 13 height 10
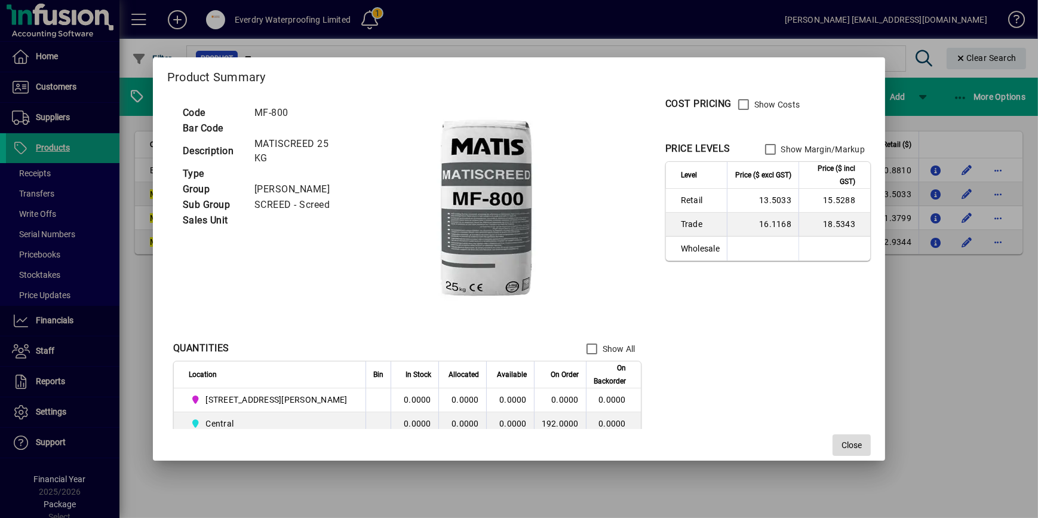
click at [833, 450] on button "Close" at bounding box center [852, 445] width 38 height 22
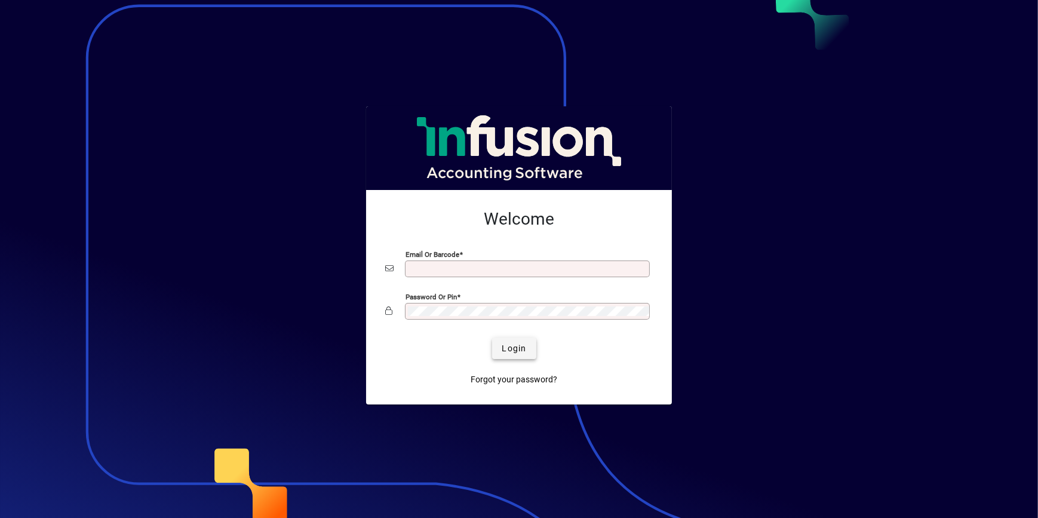
type input "**********"
click at [509, 344] on span "Login" at bounding box center [514, 348] width 24 height 13
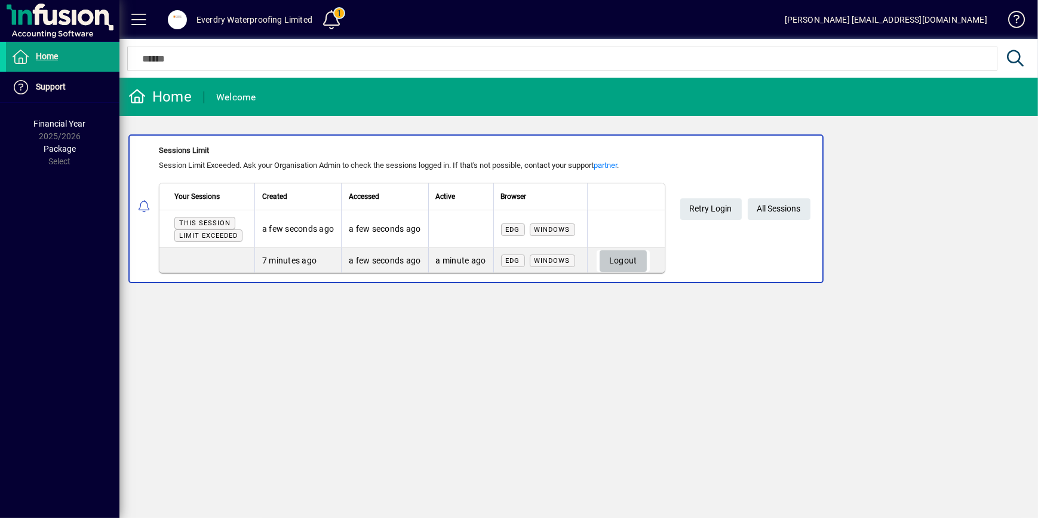
click at [624, 255] on span "Logout" at bounding box center [623, 261] width 28 height 20
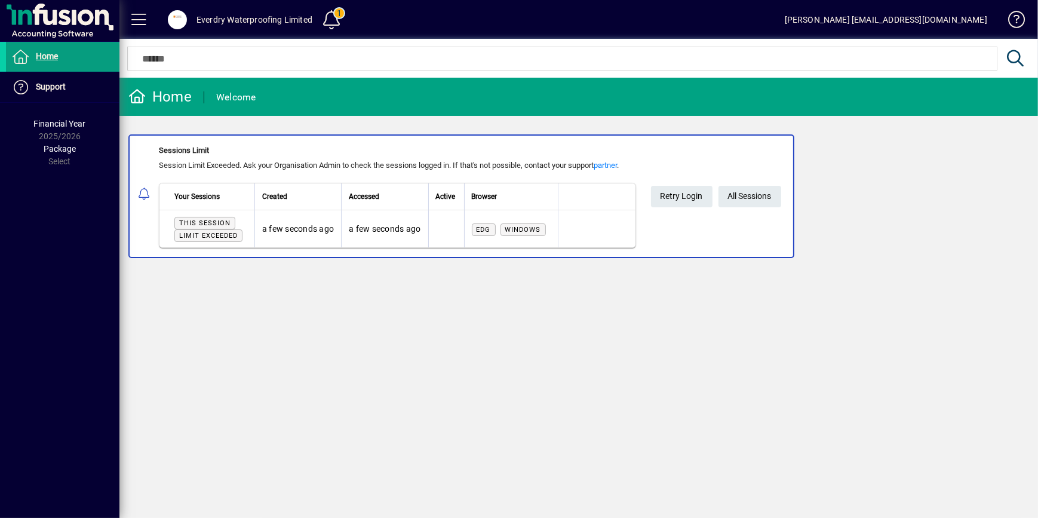
click at [332, 391] on div "Home Welcome Sessions Limit Session Limit Exceeded. Ask your Organisation Admin…" at bounding box center [578, 298] width 919 height 440
click at [183, 16] on span at bounding box center [177, 19] width 19 height 19
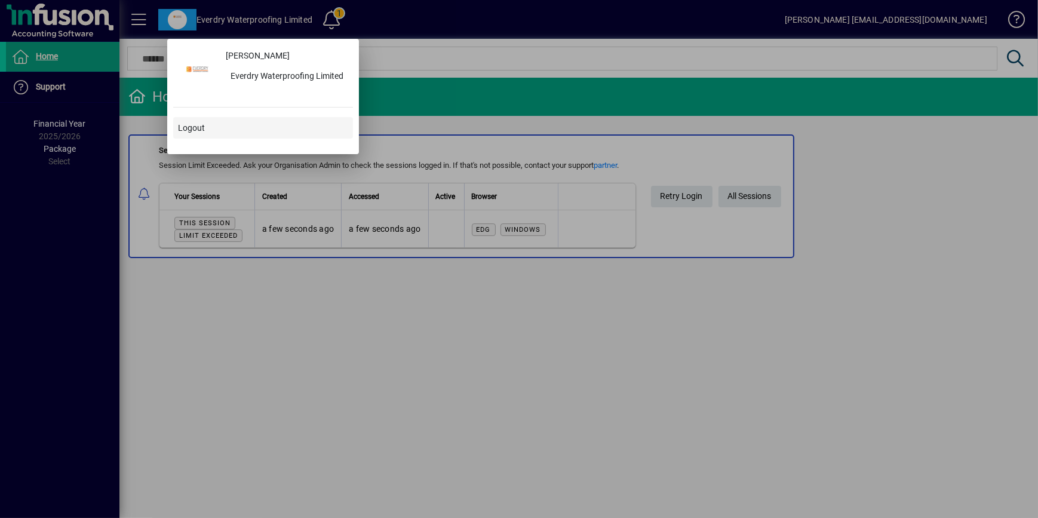
click at [232, 132] on span at bounding box center [263, 127] width 180 height 29
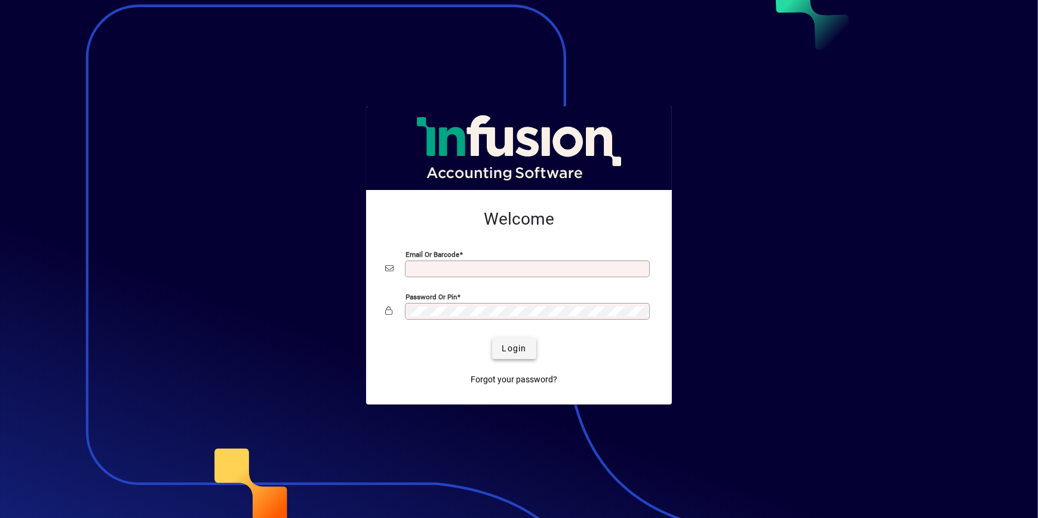
type input "**********"
click at [523, 347] on span "Login" at bounding box center [514, 348] width 24 height 13
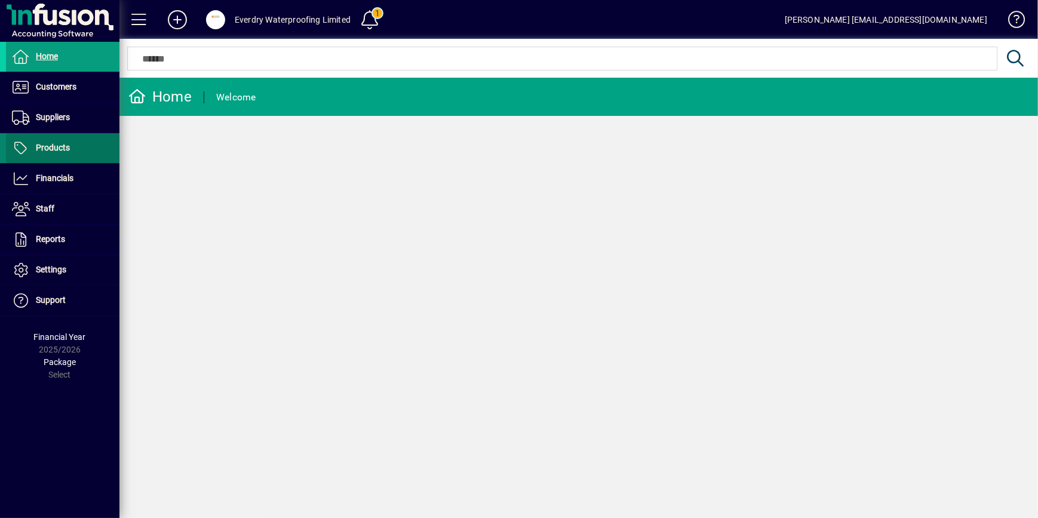
click at [53, 142] on span "Products" at bounding box center [38, 148] width 64 height 14
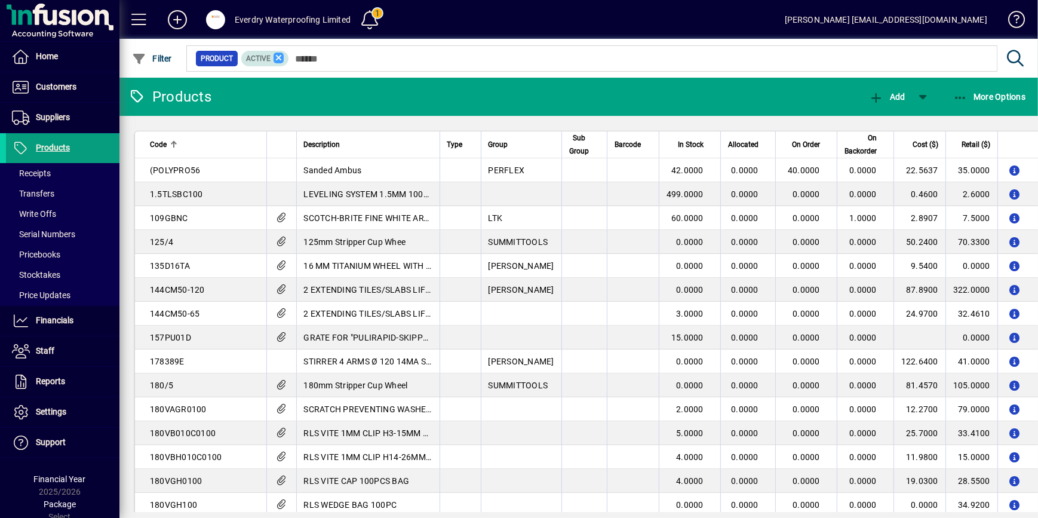
click at [274, 58] on icon at bounding box center [279, 58] width 11 height 11
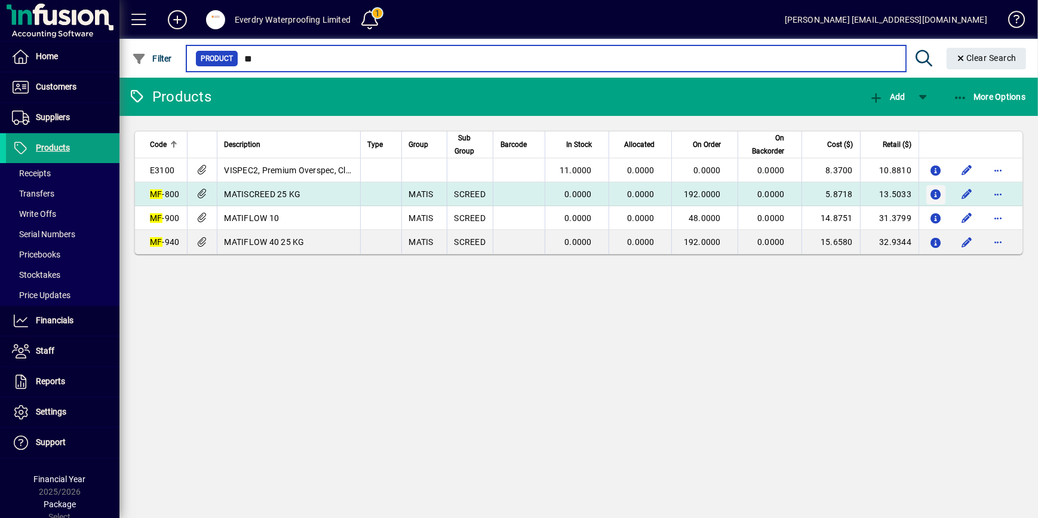
type input "**"
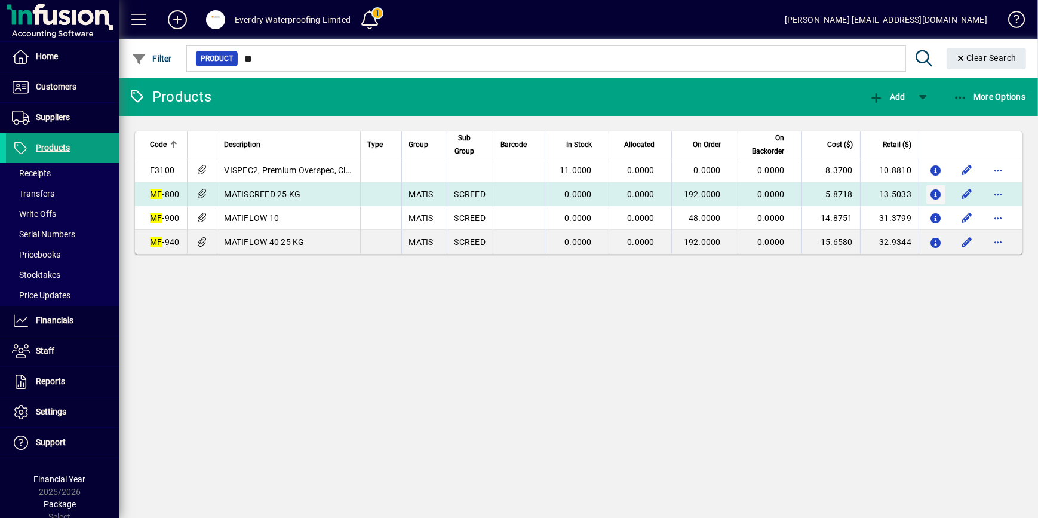
click at [935, 194] on icon "button" at bounding box center [936, 195] width 13 height 10
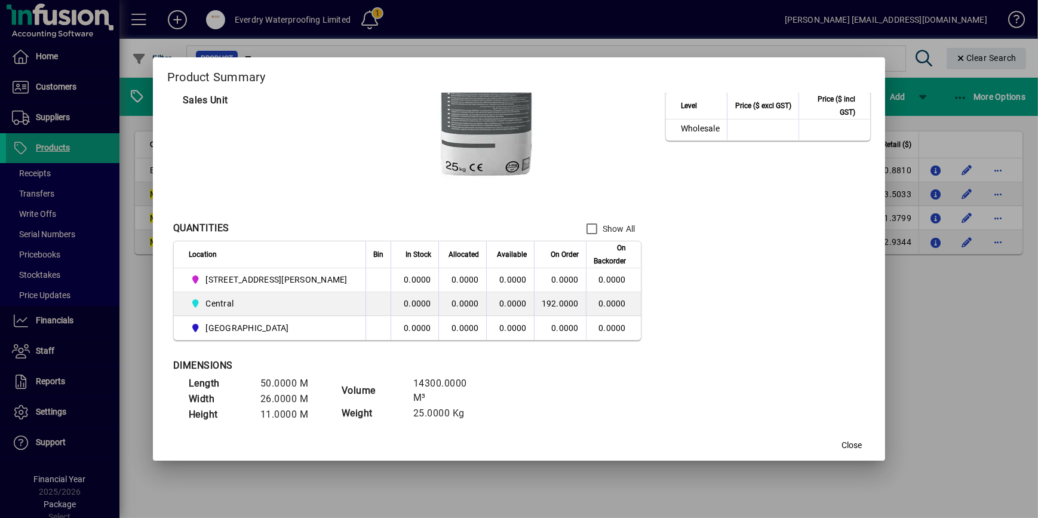
scroll to position [134, 0]
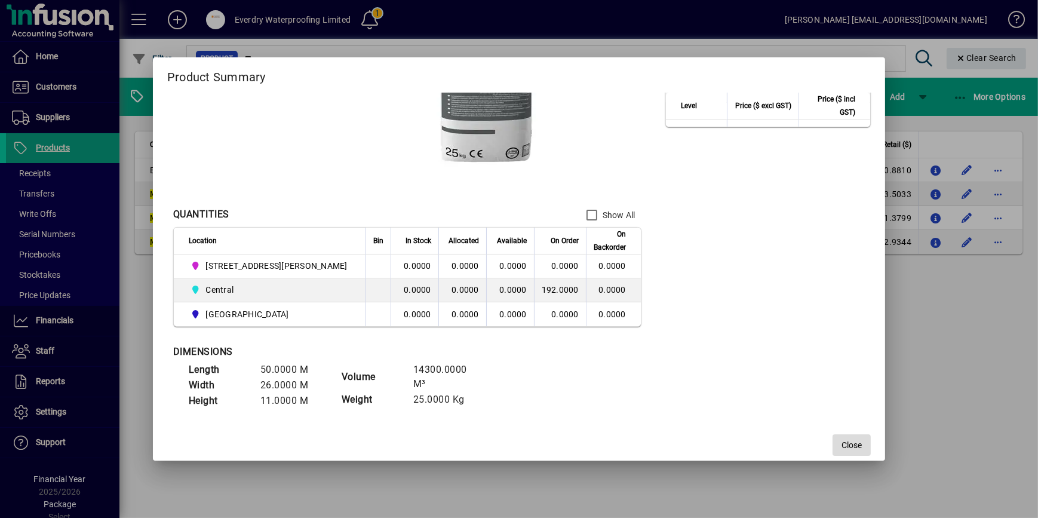
click at [833, 449] on span "button" at bounding box center [852, 445] width 38 height 29
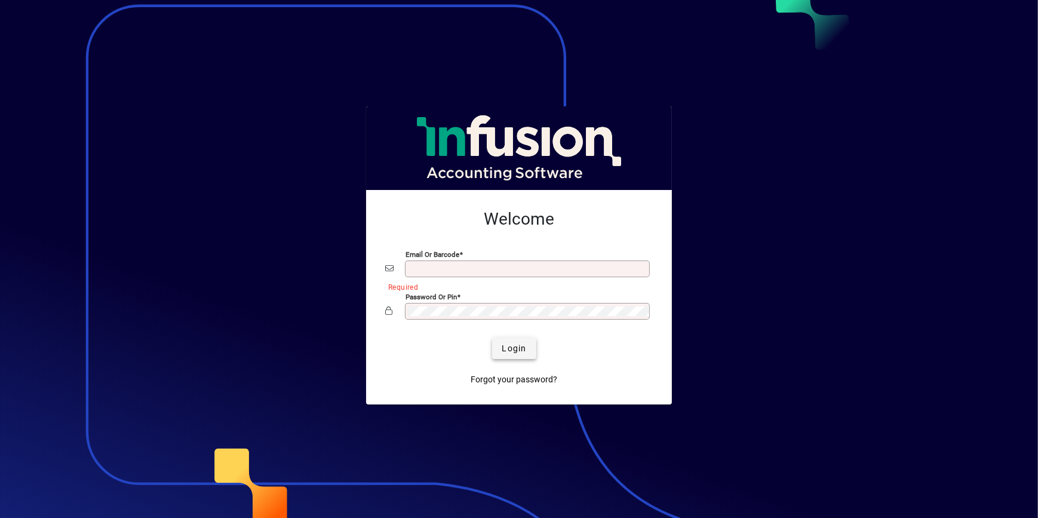
type input "**********"
click at [536, 343] on span "submit" at bounding box center [514, 348] width 44 height 29
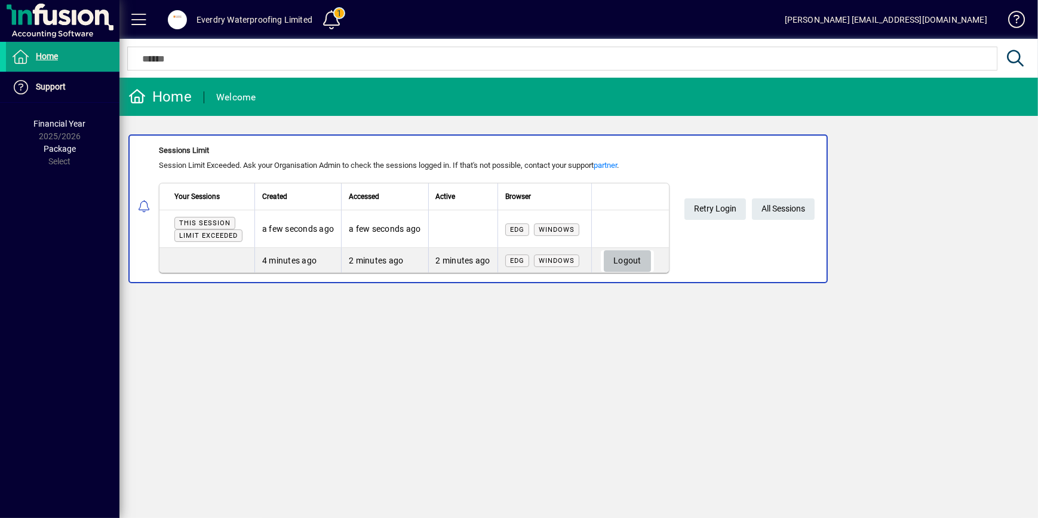
click at [632, 259] on span "Logout" at bounding box center [627, 261] width 28 height 20
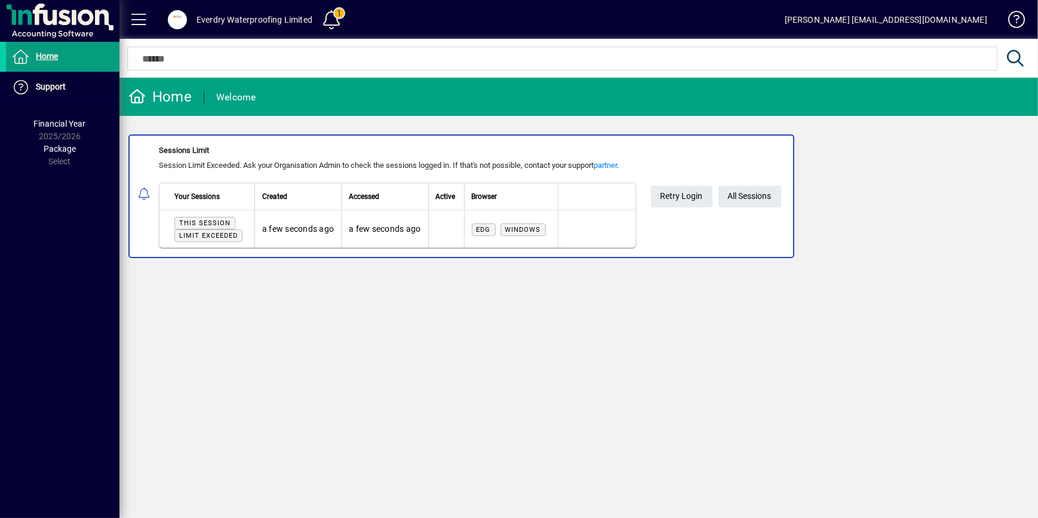
click at [181, 17] on span at bounding box center [177, 19] width 19 height 19
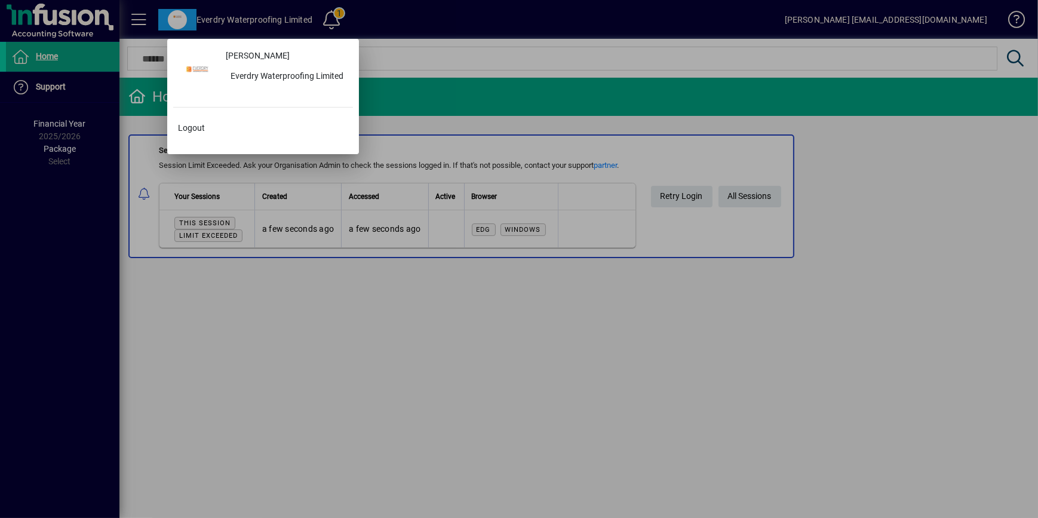
click at [800, 228] on div at bounding box center [519, 259] width 1038 height 518
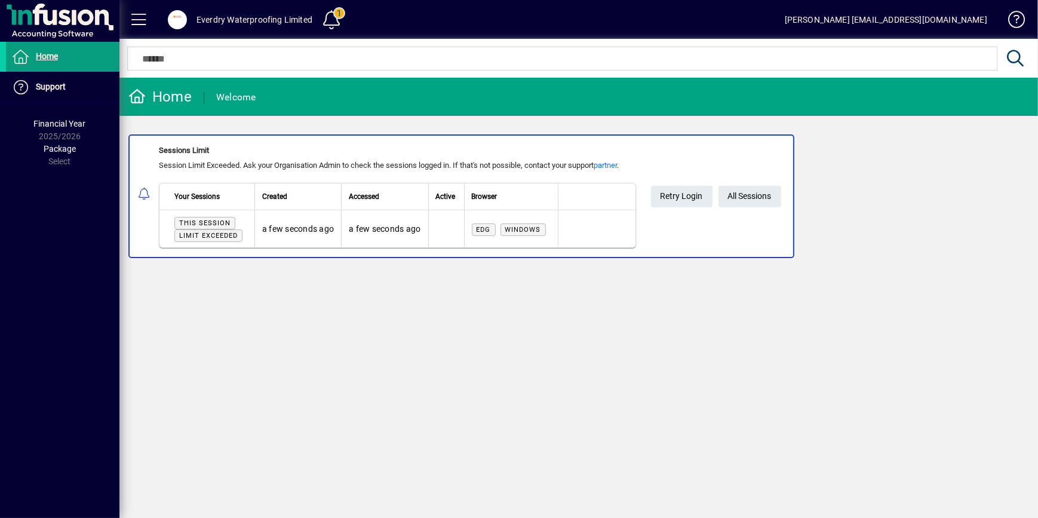
click at [234, 21] on div "Everdry Waterproofing Limited" at bounding box center [255, 19] width 116 height 19
click at [170, 18] on span at bounding box center [177, 19] width 19 height 19
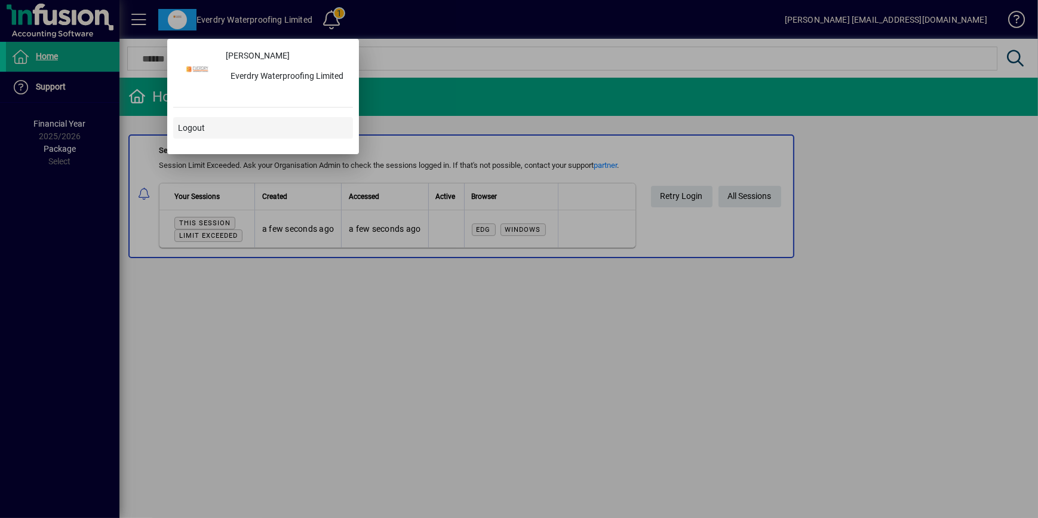
click at [194, 125] on span "Logout" at bounding box center [191, 128] width 27 height 13
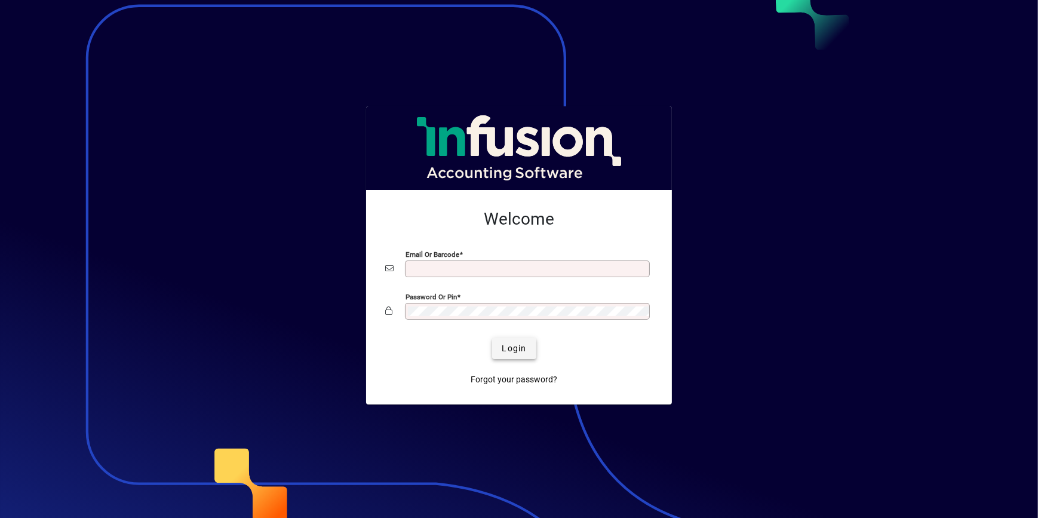
type input "**********"
click at [510, 348] on span "Login" at bounding box center [514, 348] width 24 height 13
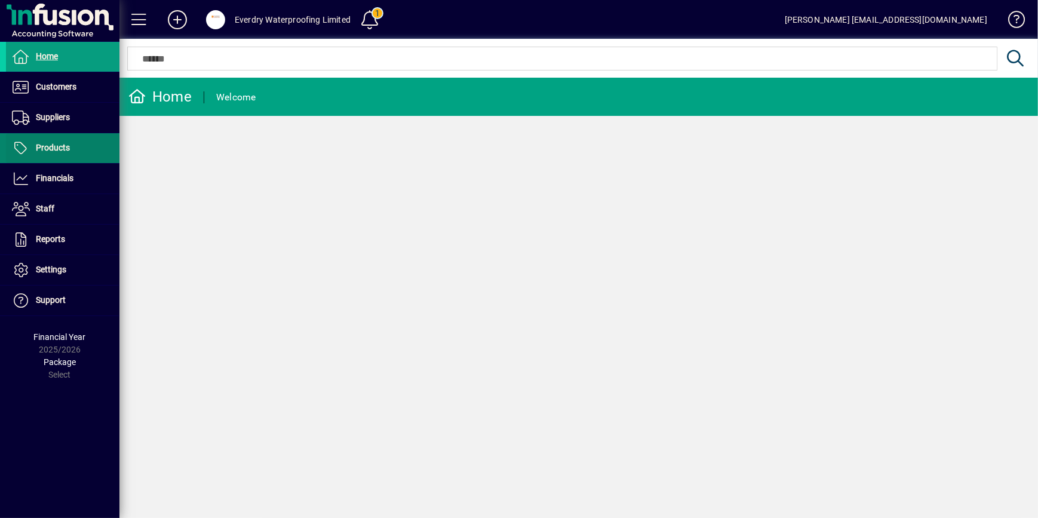
click at [54, 145] on span "Products" at bounding box center [53, 148] width 34 height 10
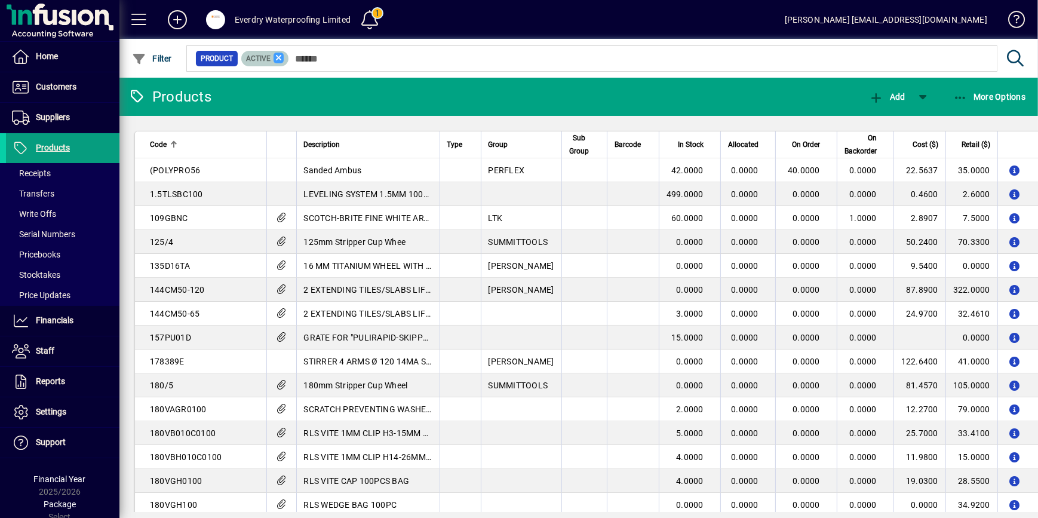
click at [274, 59] on icon at bounding box center [279, 58] width 11 height 11
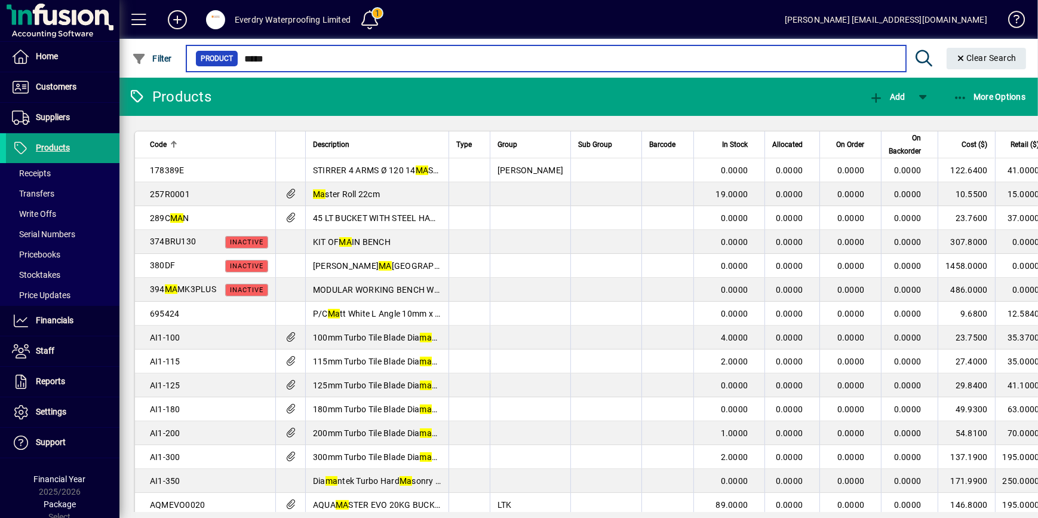
type input "*****"
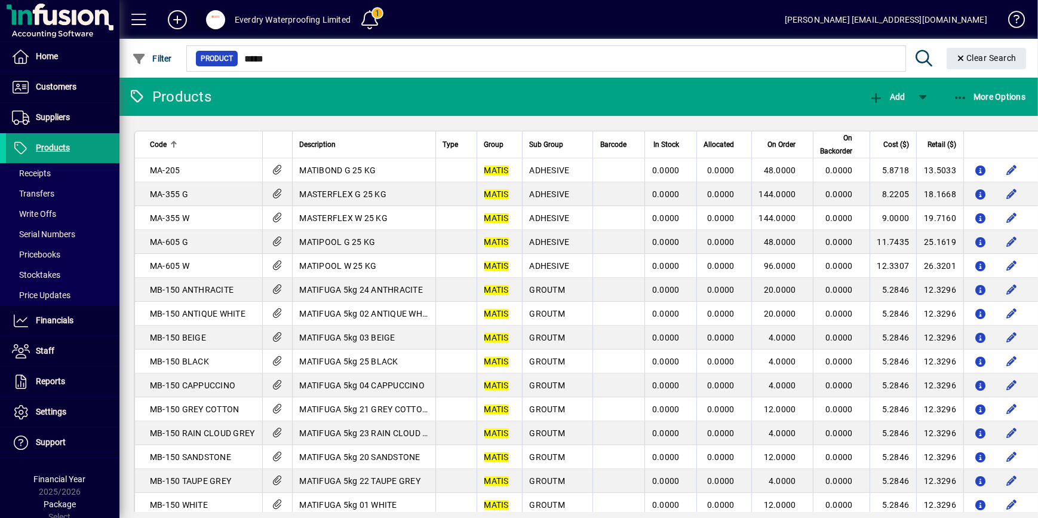
click at [218, 20] on span at bounding box center [215, 19] width 19 height 19
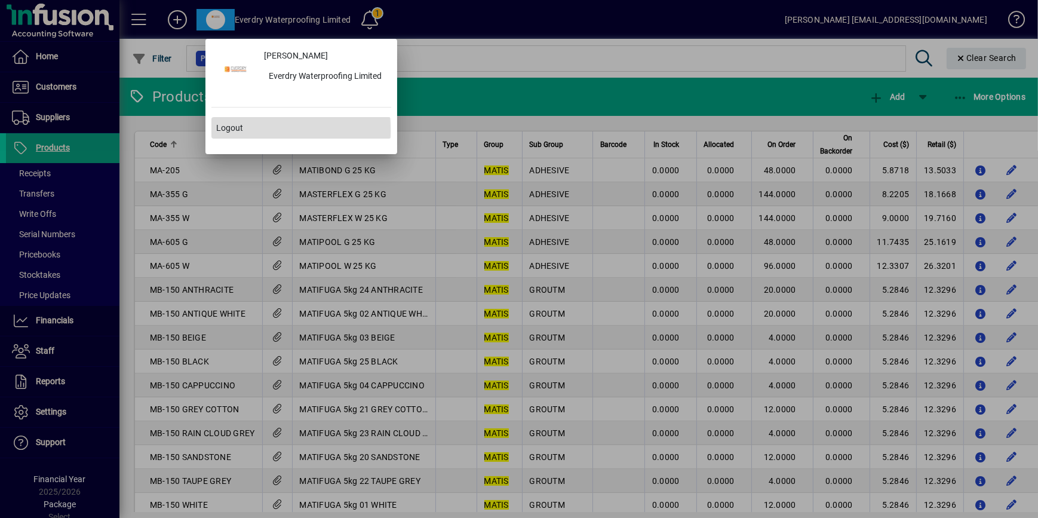
click at [239, 130] on span "Logout" at bounding box center [229, 128] width 27 height 13
